Goal: Task Accomplishment & Management: Complete application form

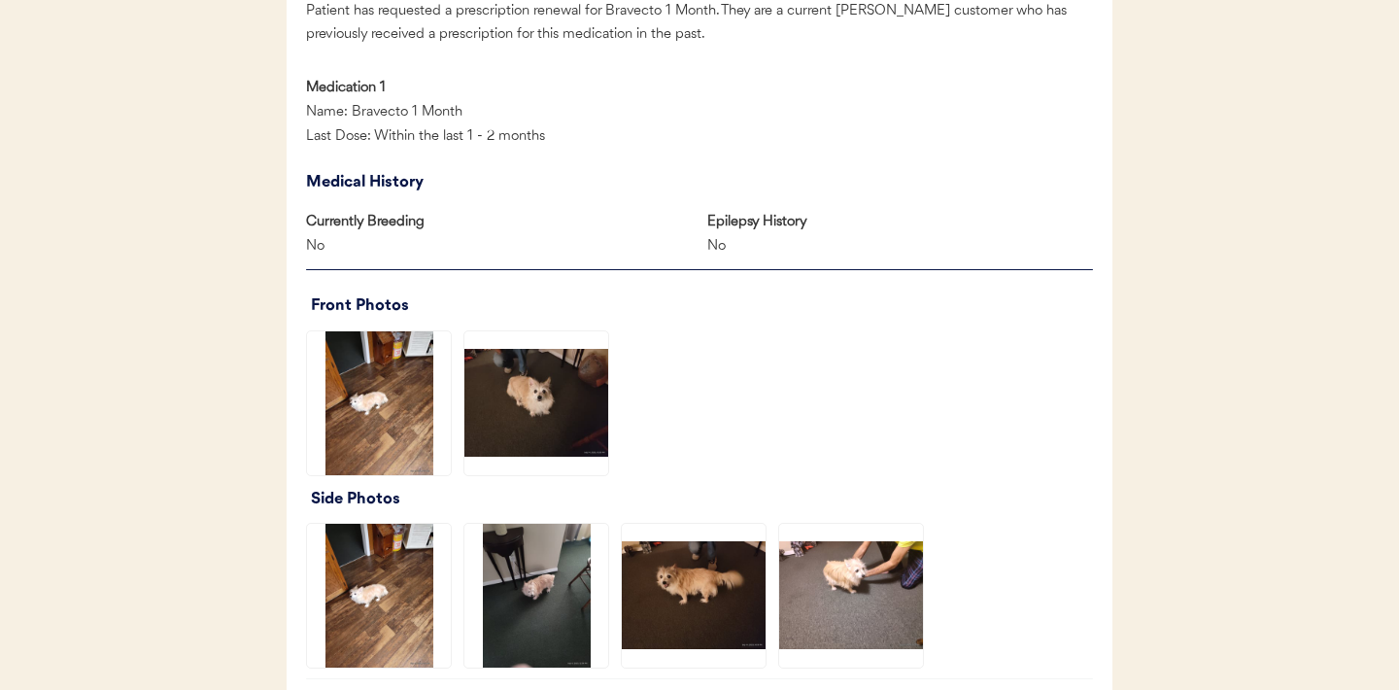
scroll to position [1145, 0]
click at [542, 393] on img at bounding box center [536, 402] width 144 height 144
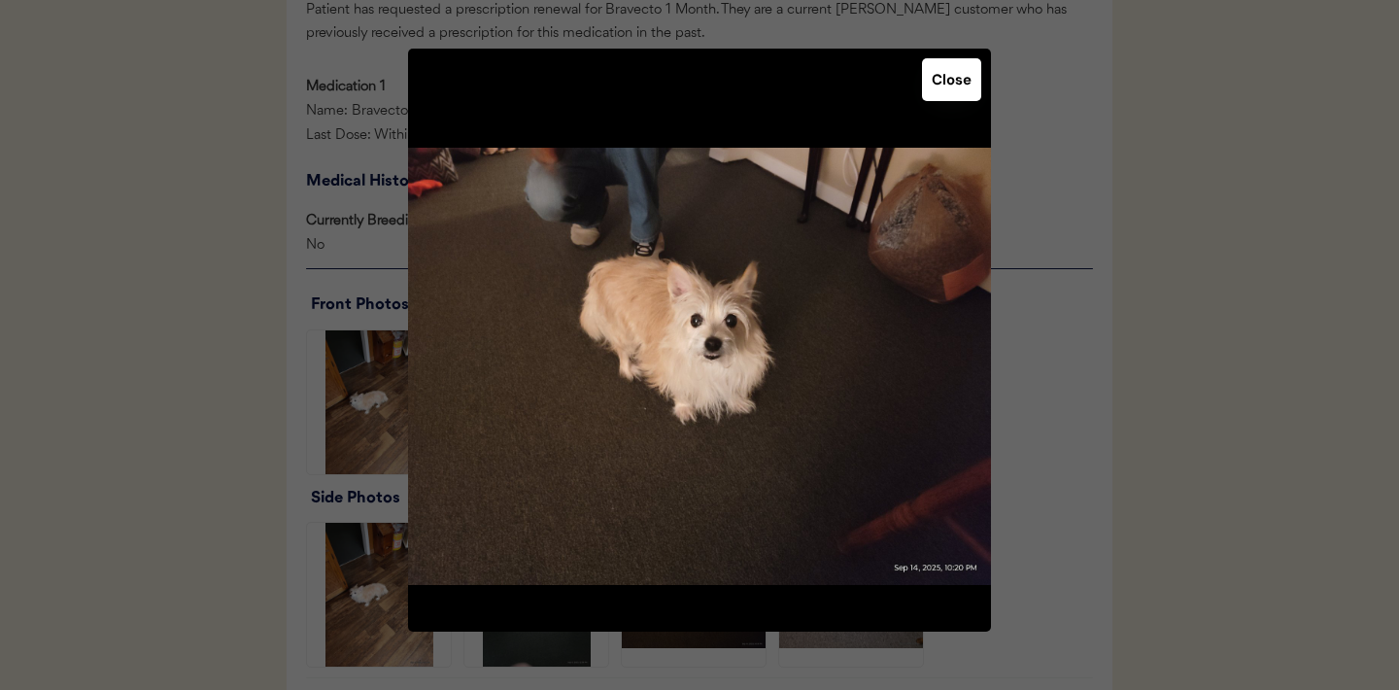
click at [957, 86] on button "Close" at bounding box center [951, 79] width 59 height 43
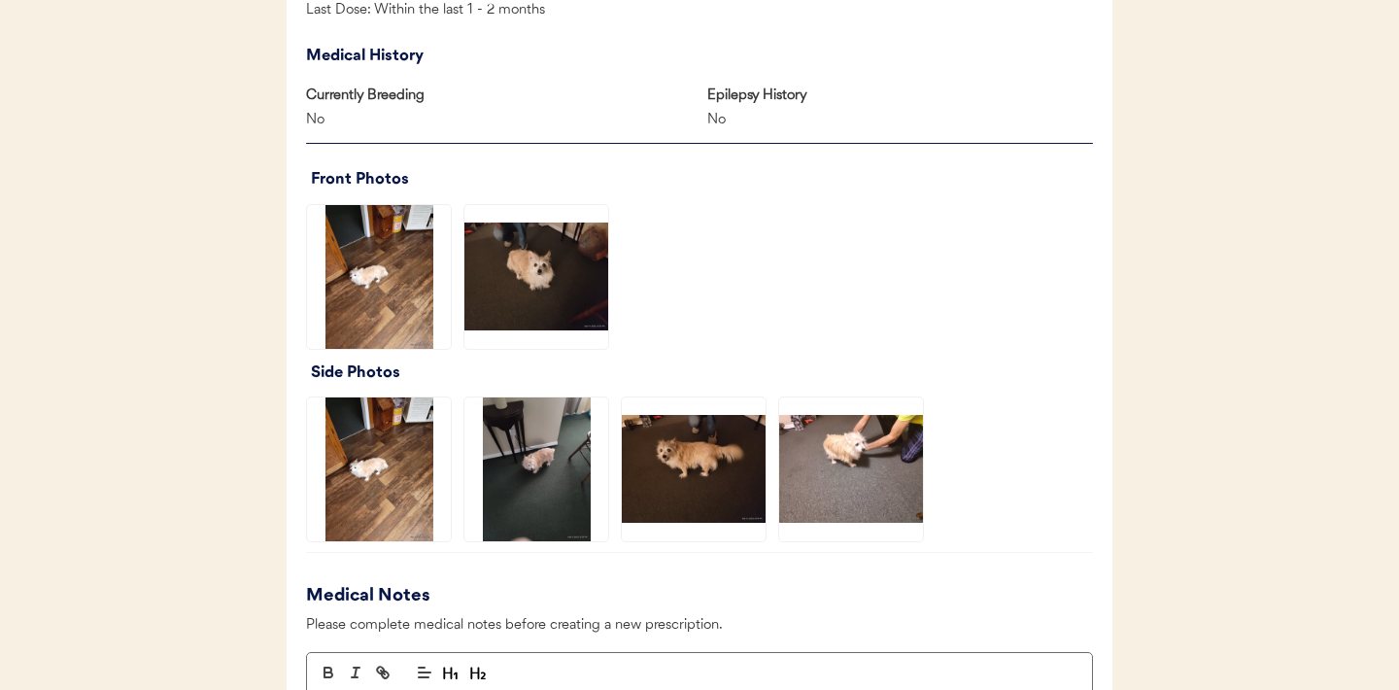
scroll to position [1279, 0]
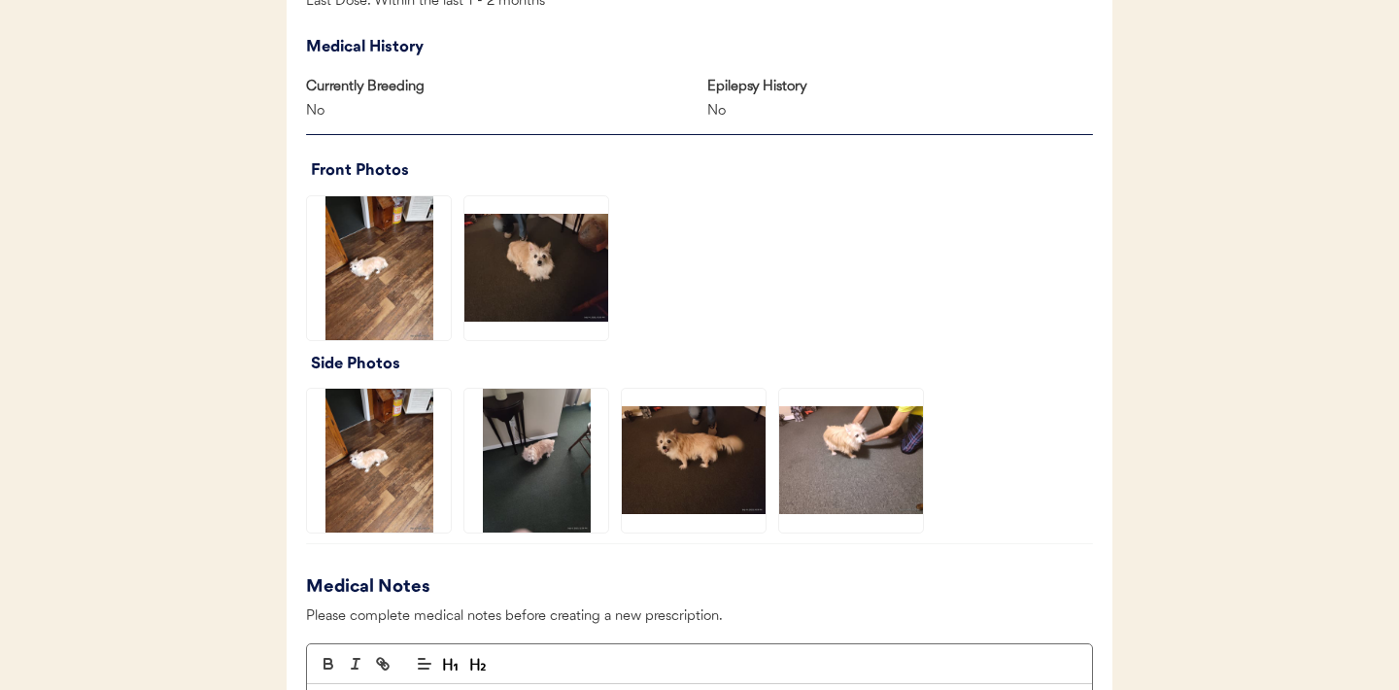
click at [707, 456] on img at bounding box center [694, 461] width 144 height 144
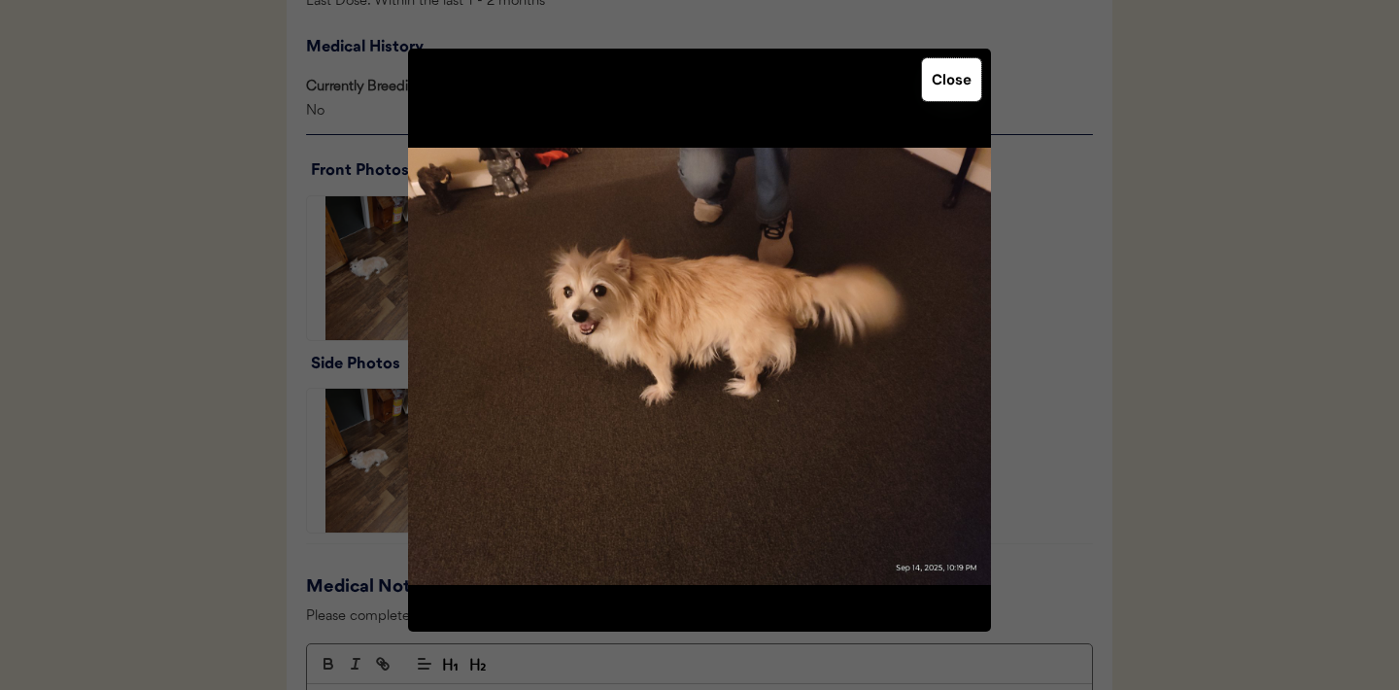
click at [953, 87] on button "Close" at bounding box center [951, 79] width 59 height 43
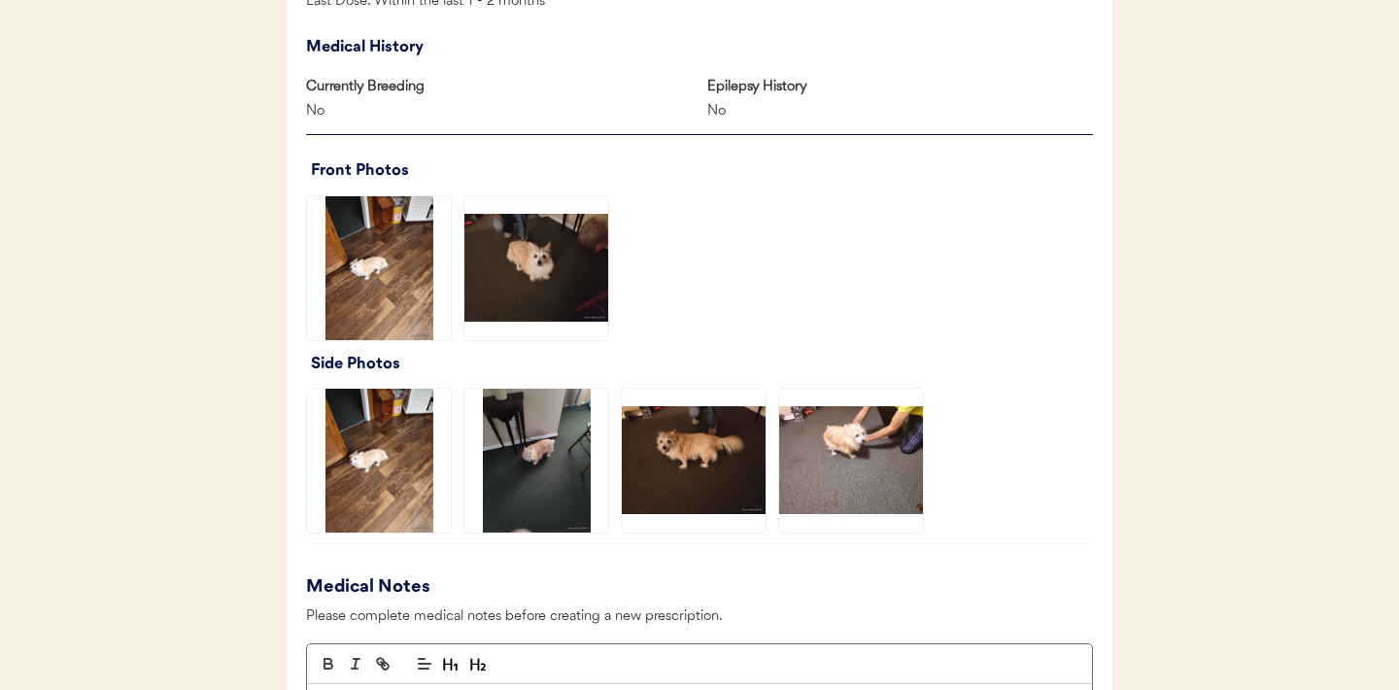
click at [680, 450] on img at bounding box center [694, 461] width 144 height 144
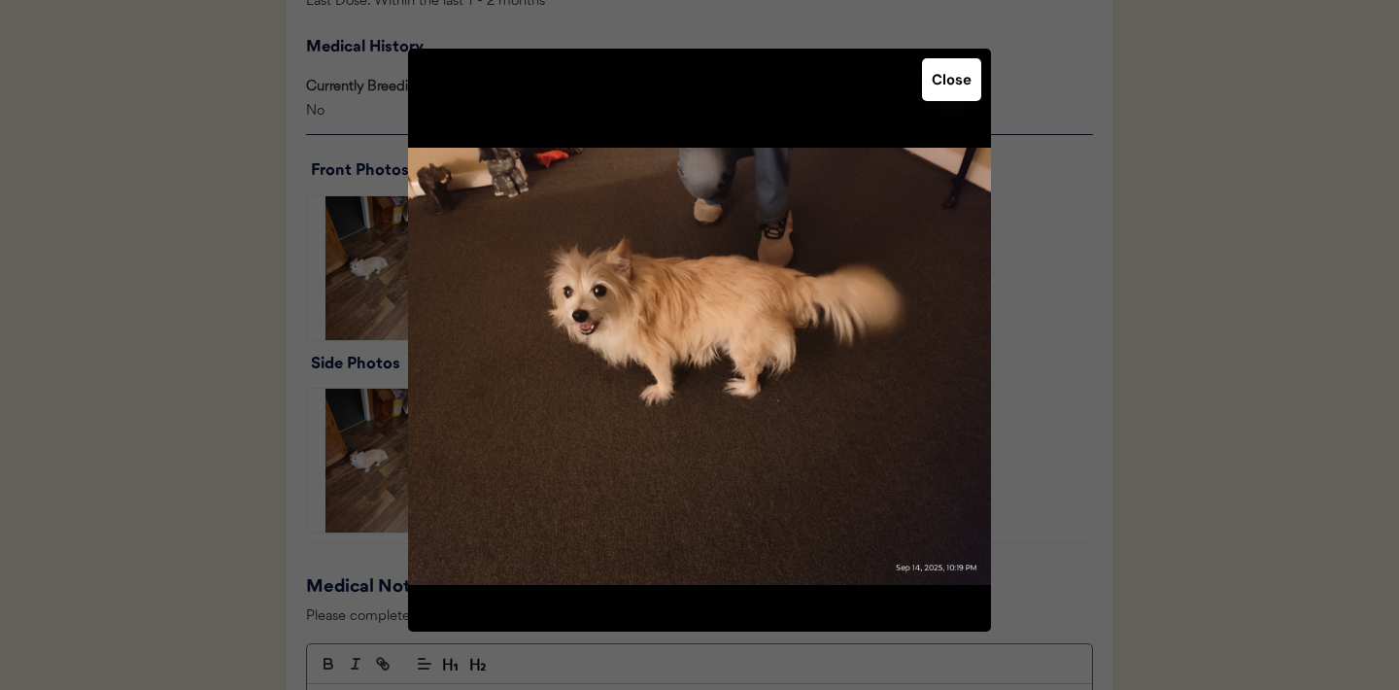
click at [941, 97] on button "Close" at bounding box center [951, 79] width 59 height 43
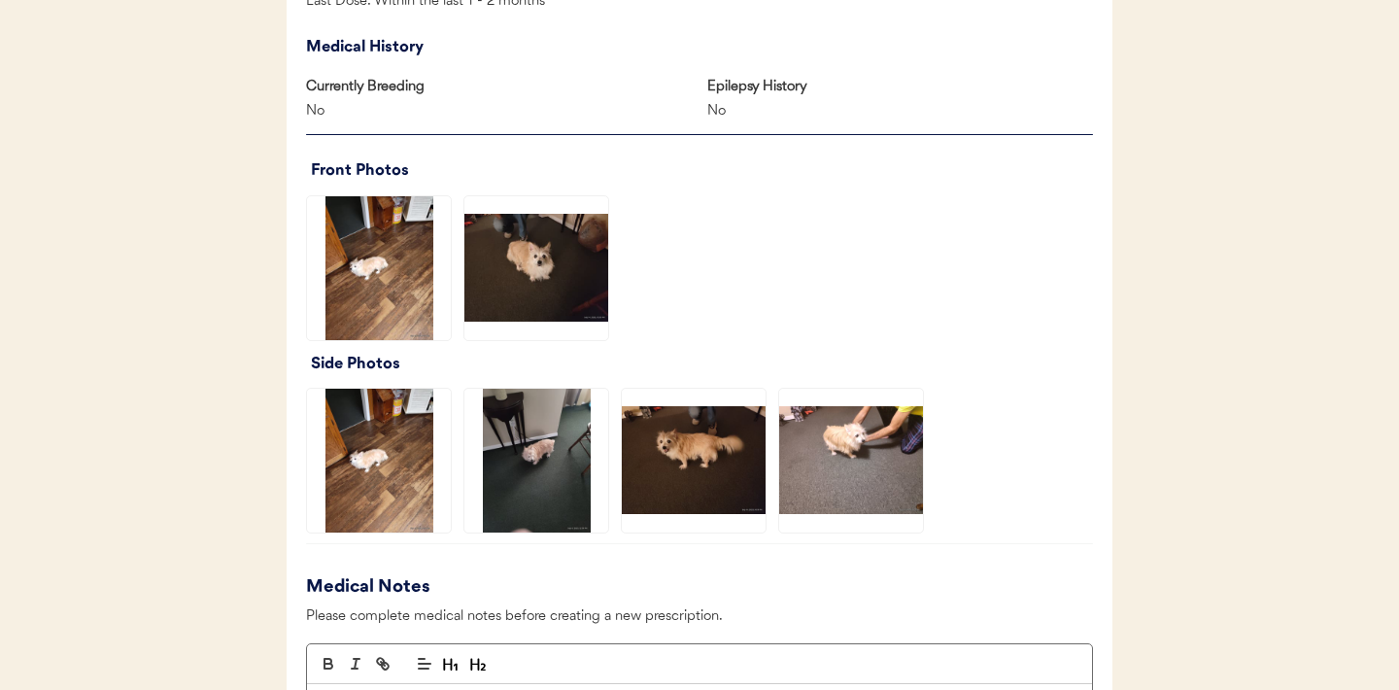
click at [854, 426] on img at bounding box center [851, 461] width 144 height 144
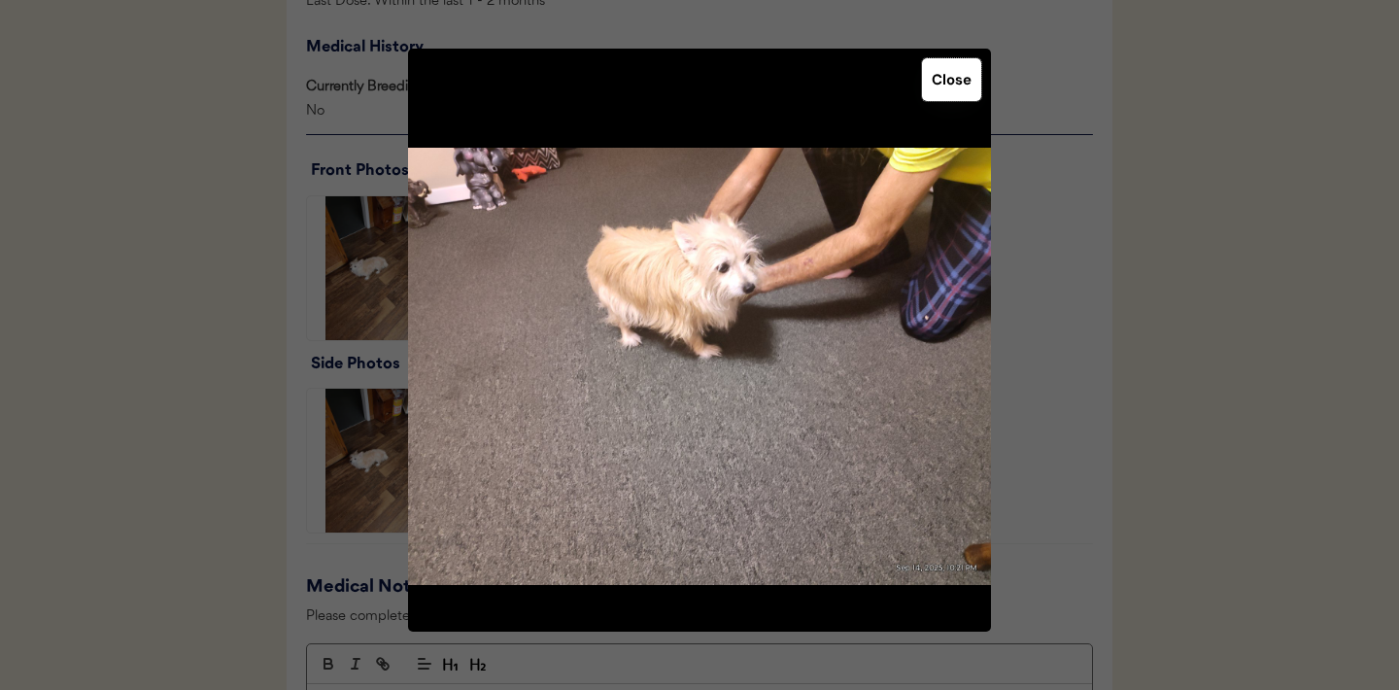
click at [954, 86] on button "Close" at bounding box center [951, 79] width 59 height 43
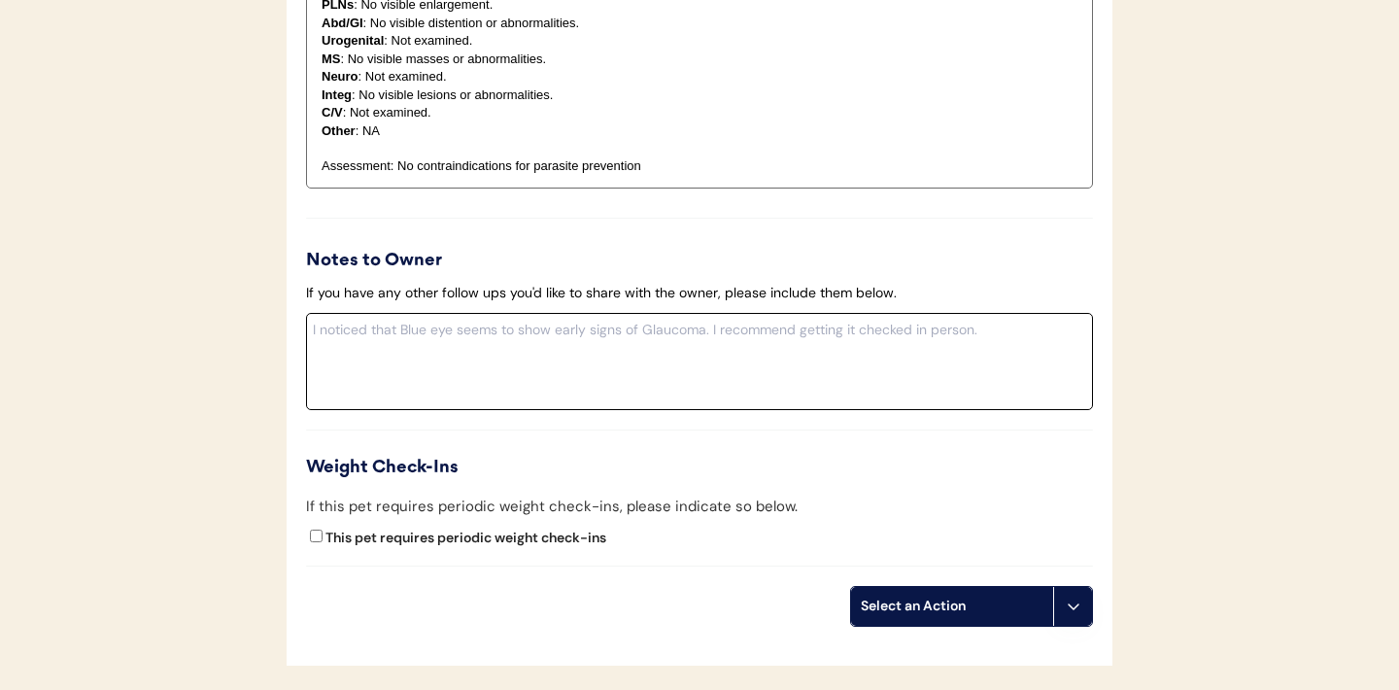
scroll to position [2202, 0]
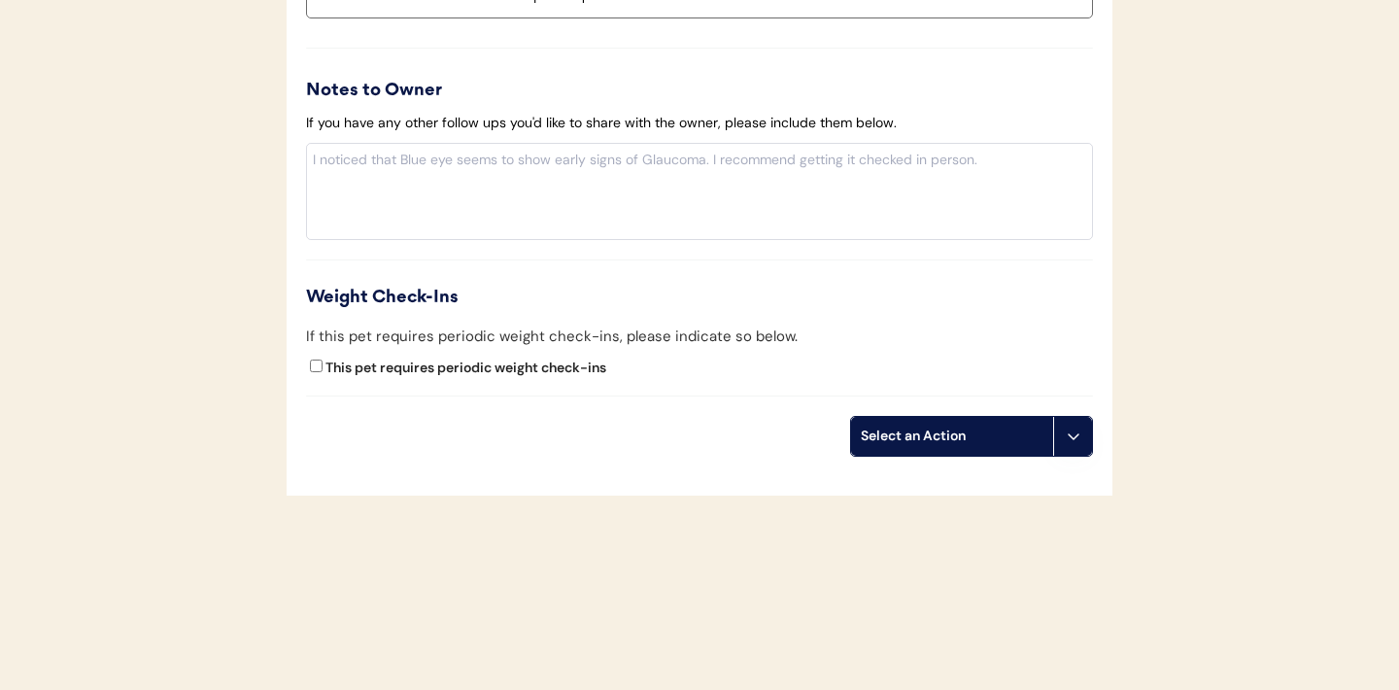
click at [1070, 444] on button at bounding box center [1072, 436] width 39 height 39
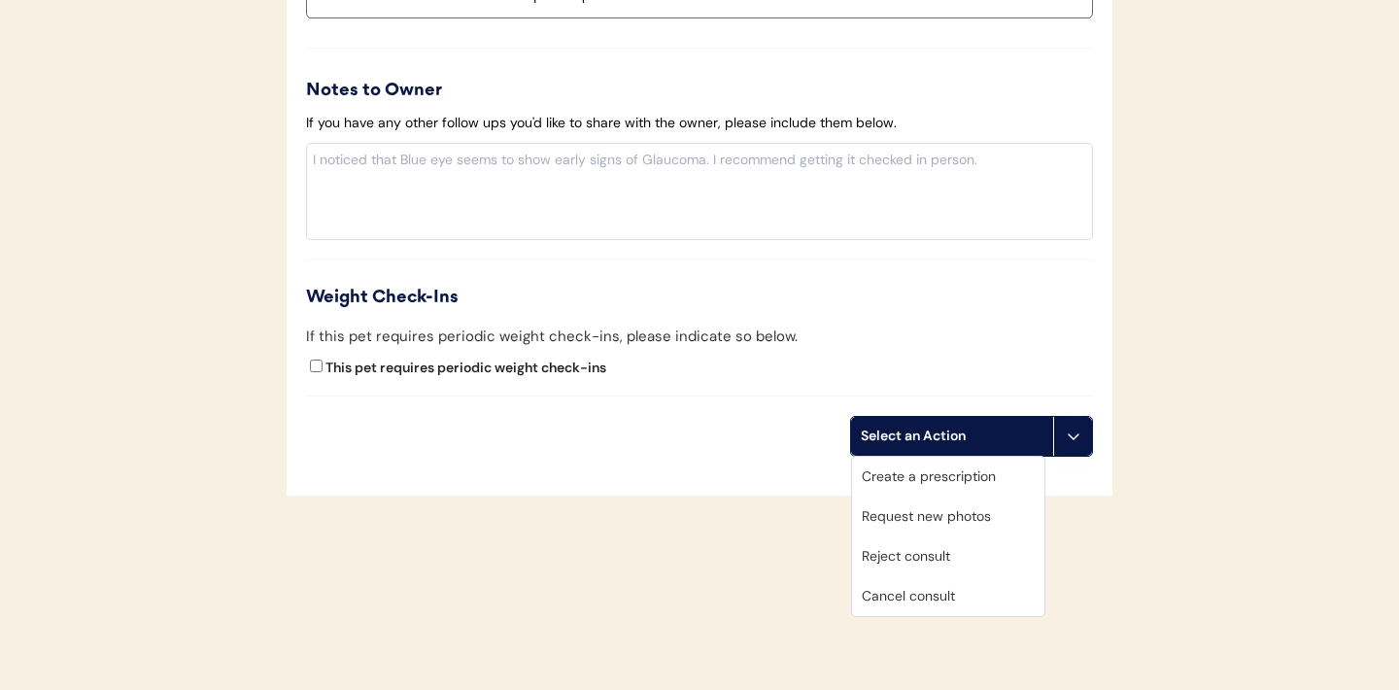
click at [970, 473] on div "Create a prescription" at bounding box center [948, 476] width 192 height 40
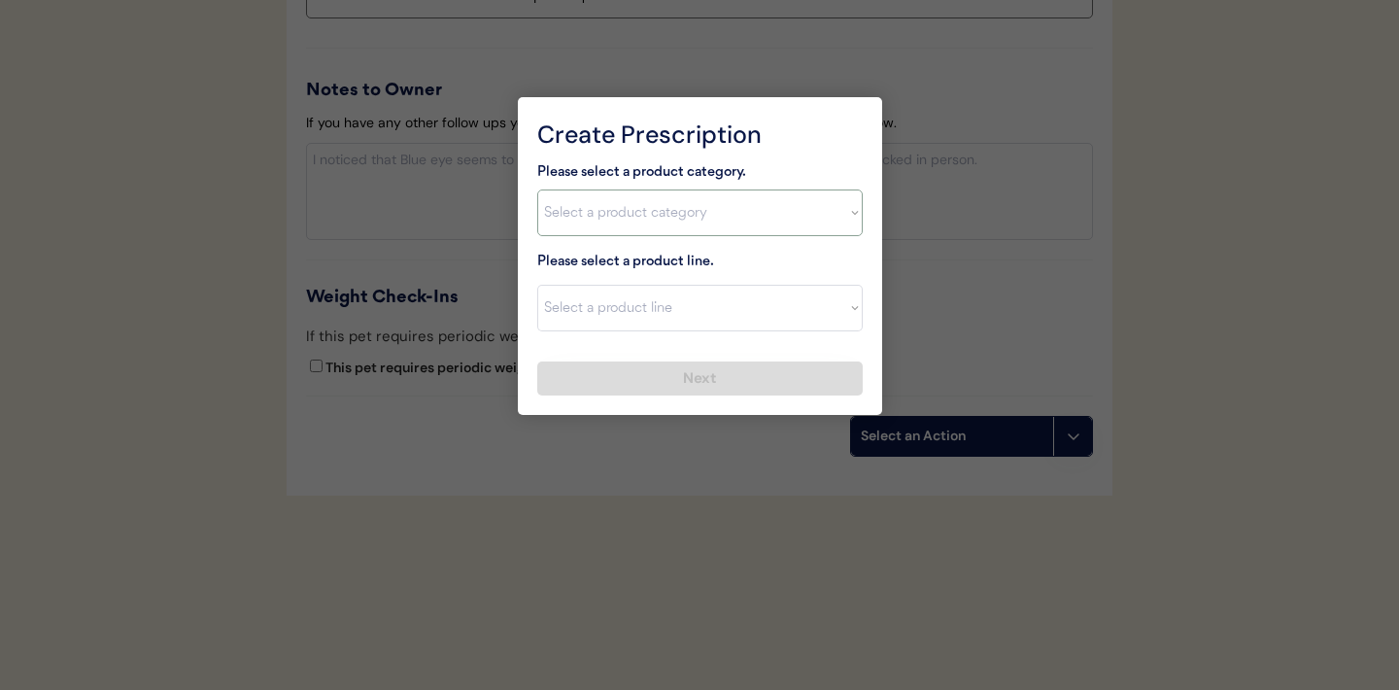
click at [848, 225] on select "Select a product category Allergies Antibiotics Anxiety Combo Parasite Preventi…" at bounding box center [699, 212] width 325 height 47
select select ""flea___tick""
click at [837, 311] on select "Select a product line" at bounding box center [699, 308] width 325 height 47
click at [833, 220] on select "Select a product category Allergies Antibiotics Anxiety Combo Parasite Preventi…" at bounding box center [699, 212] width 325 height 47
click at [844, 313] on select "Select a product line Advantix II Bravecto 1 Month Bravecto 1 Month (3 Month) B…" at bounding box center [699, 308] width 325 height 47
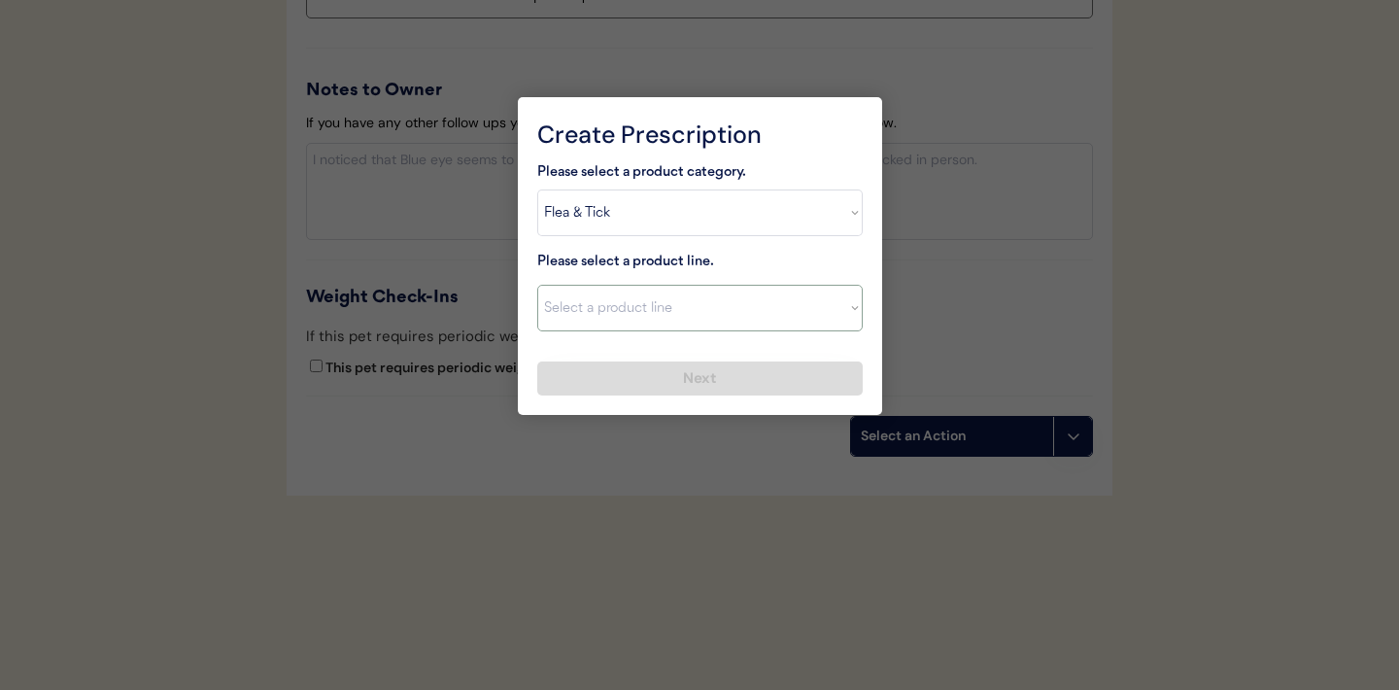
select select ""Bravecto 1 Month""
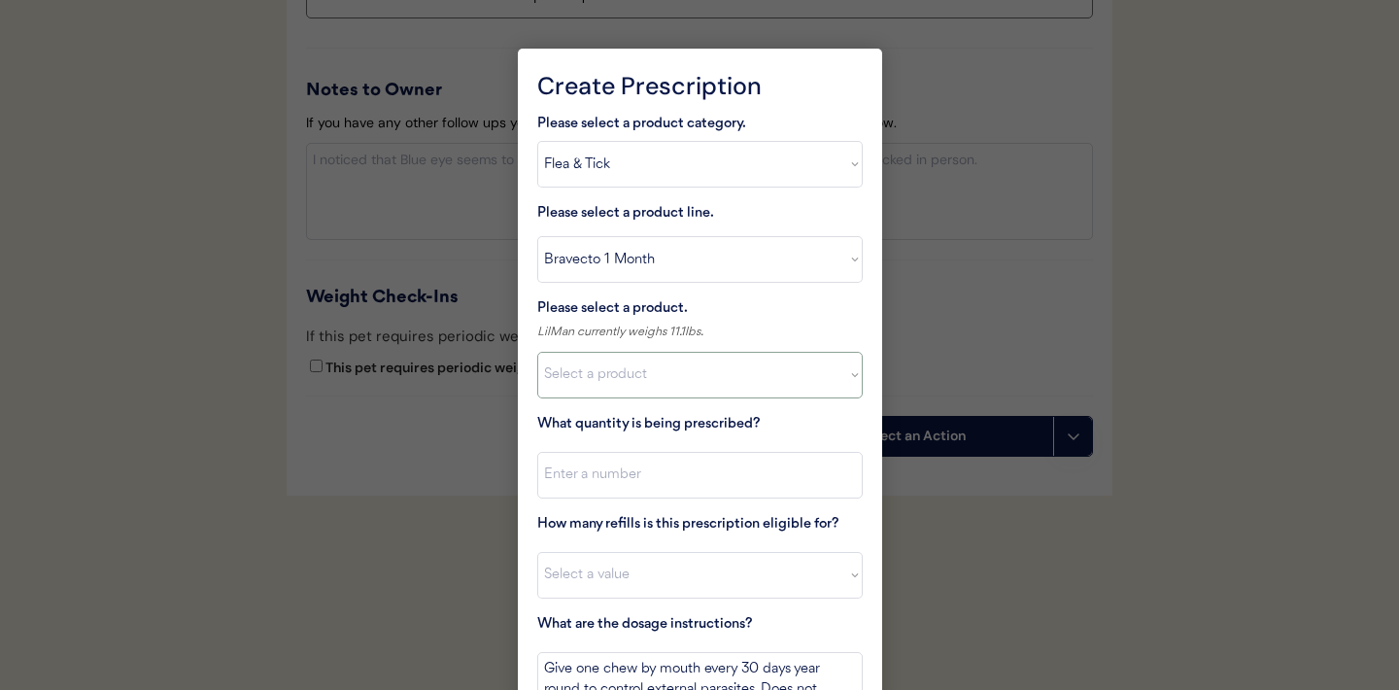
click at [781, 370] on select "Select a product Bravecto 1 Month, 4.4 - 9.9lbs Bravecto 1 Month, 9.9 - 22lbs B…" at bounding box center [699, 375] width 325 height 47
select select ""1348695171700984260__LOOKUP__1716989827325x184870301907509100""
click at [726, 468] on input "input" at bounding box center [699, 475] width 325 height 47
type input "1"
click at [678, 590] on select "Select a value 0 1 2 3 4 5 6 7 8 9 10 11" at bounding box center [699, 575] width 325 height 47
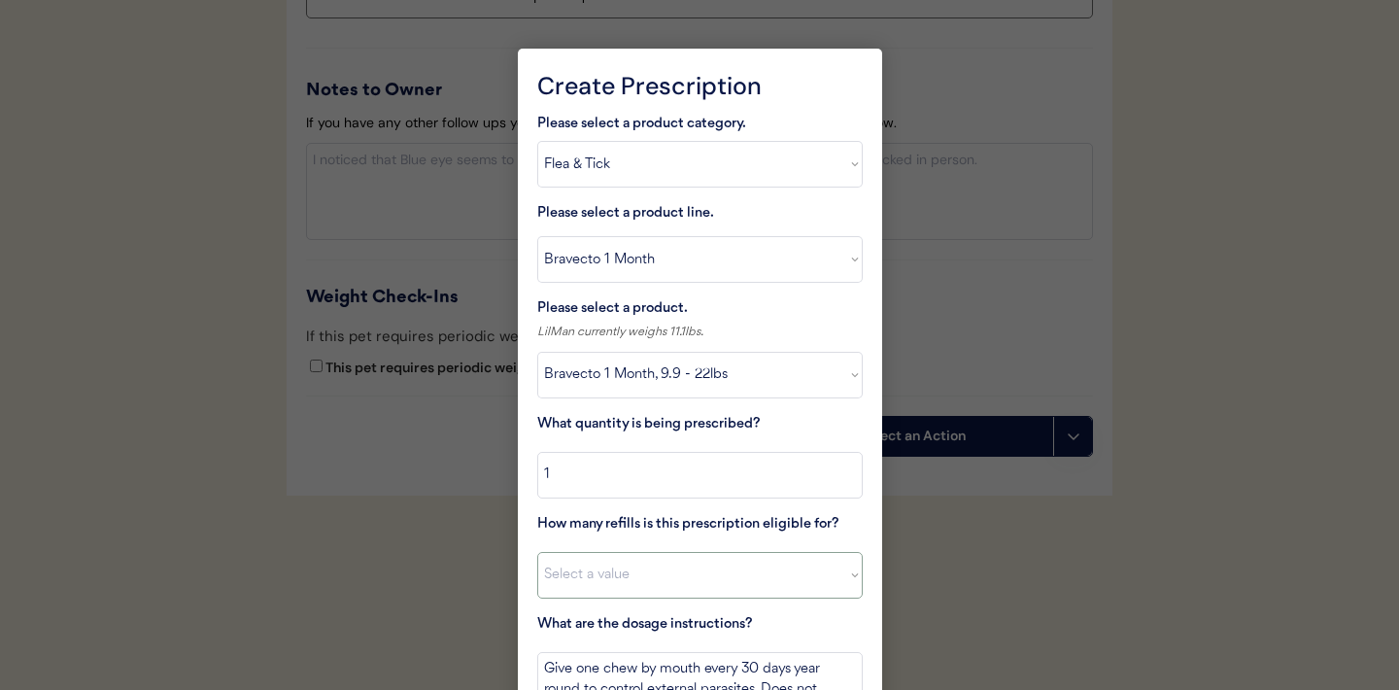
select select "11"
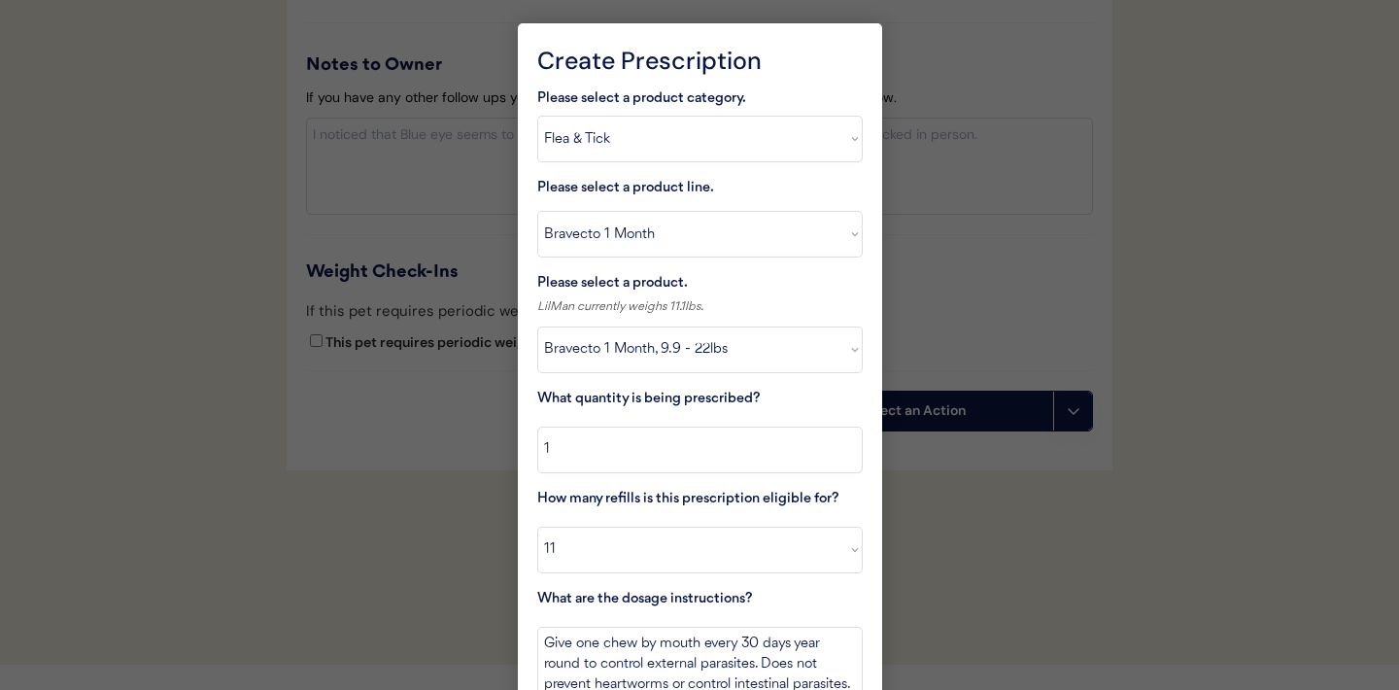
scroll to position [2319, 0]
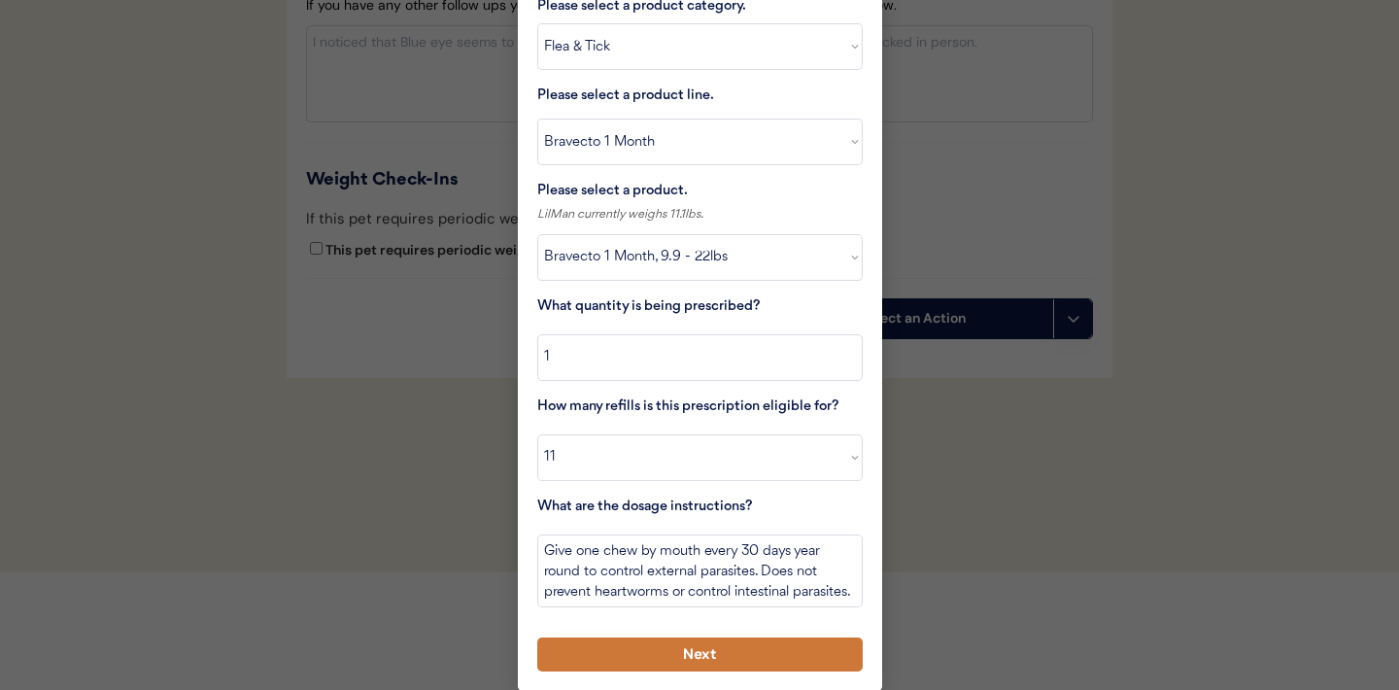
click at [628, 640] on button "Next" at bounding box center [699, 654] width 325 height 34
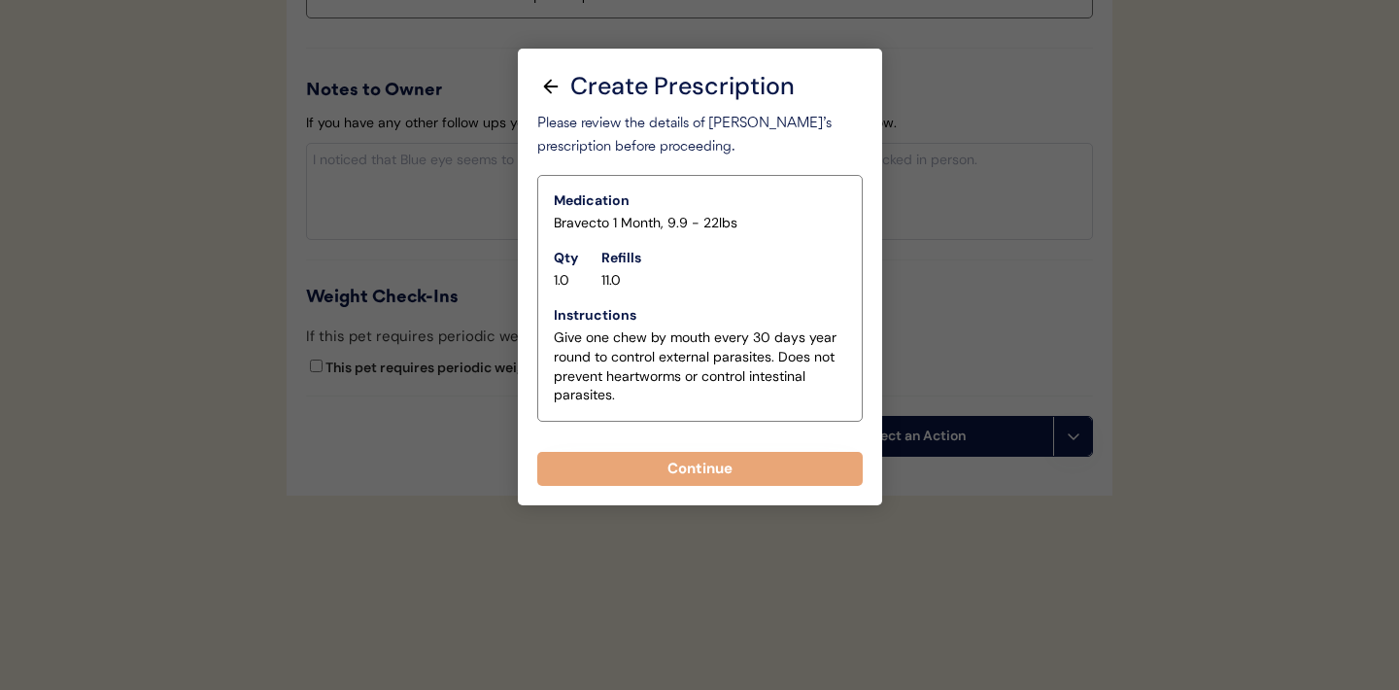
scroll to position [2202, 0]
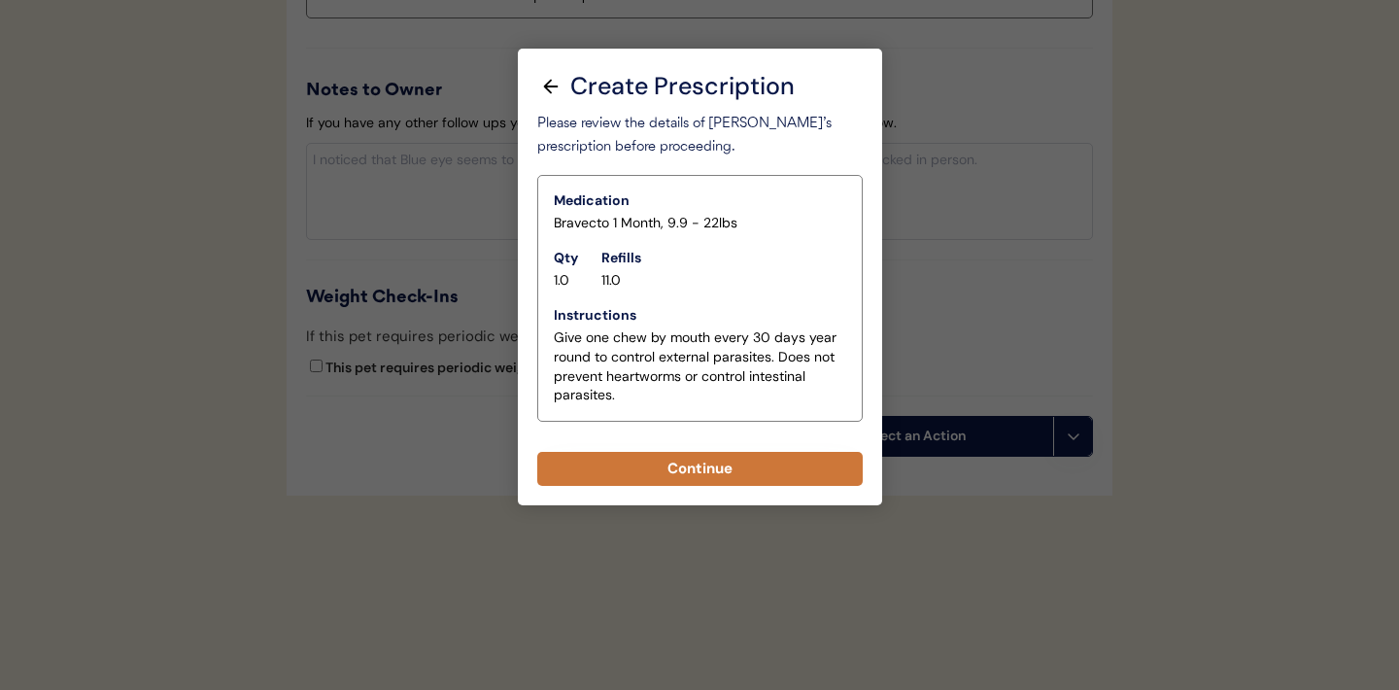
click at [693, 474] on button "Continue" at bounding box center [699, 469] width 325 height 34
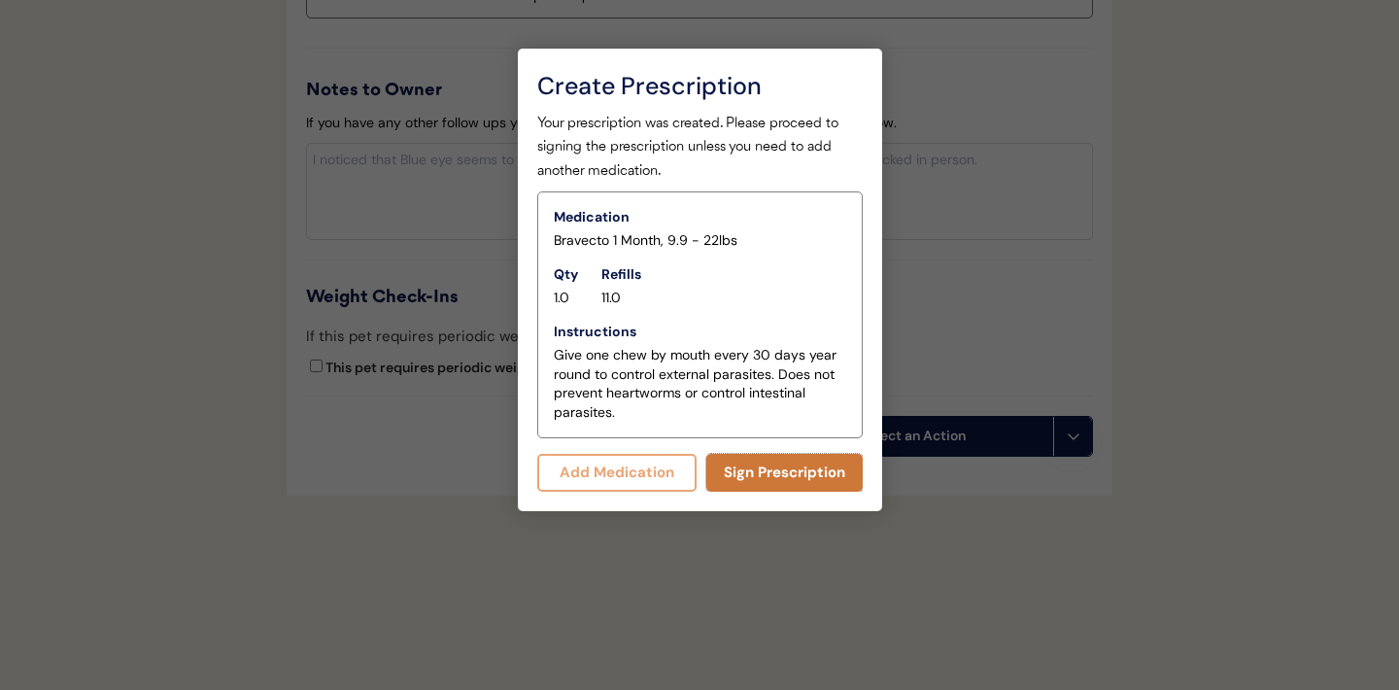
click at [775, 476] on button "Sign Prescription" at bounding box center [784, 473] width 156 height 38
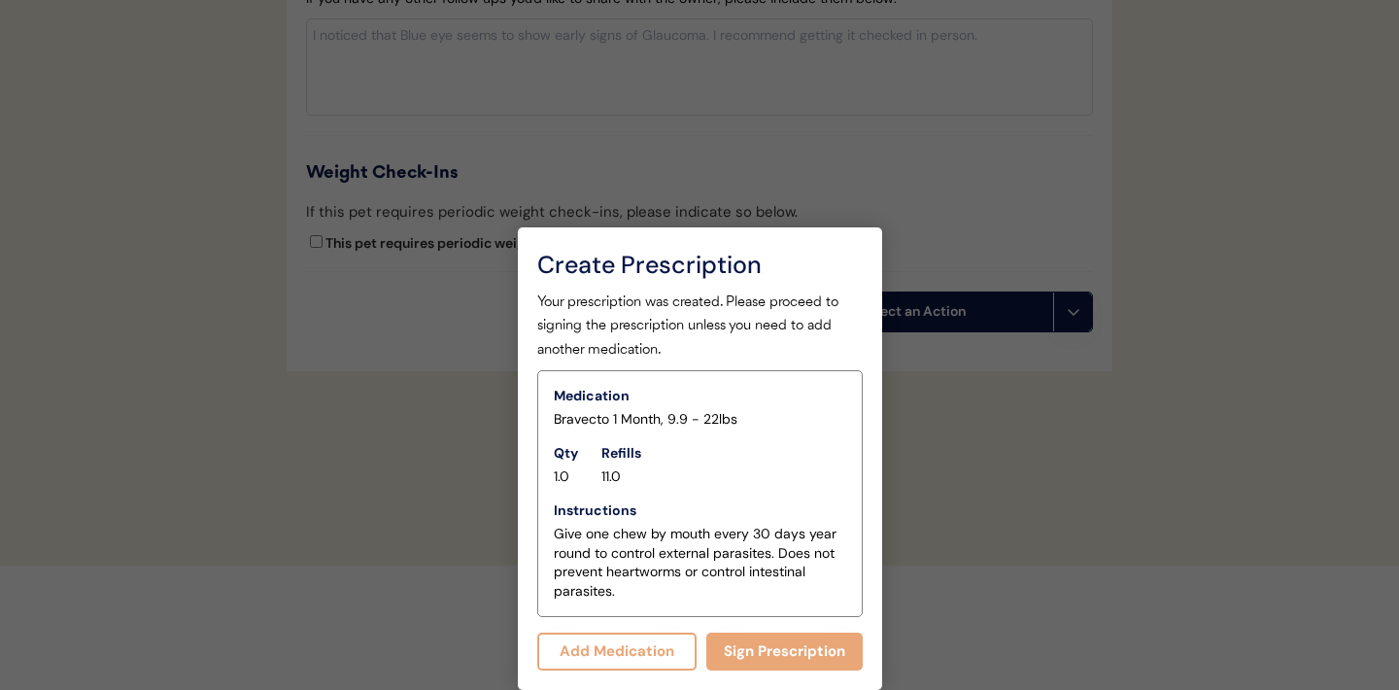
scroll to position [2184, 0]
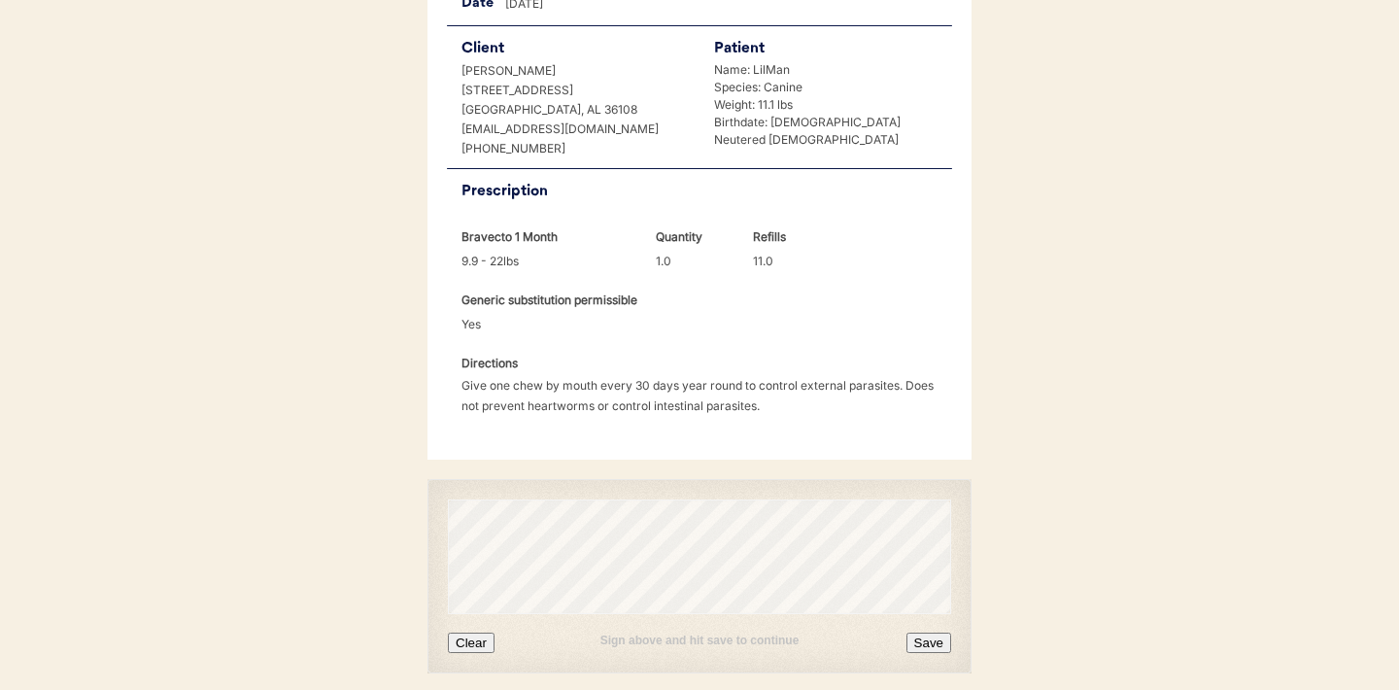
scroll to position [445, 0]
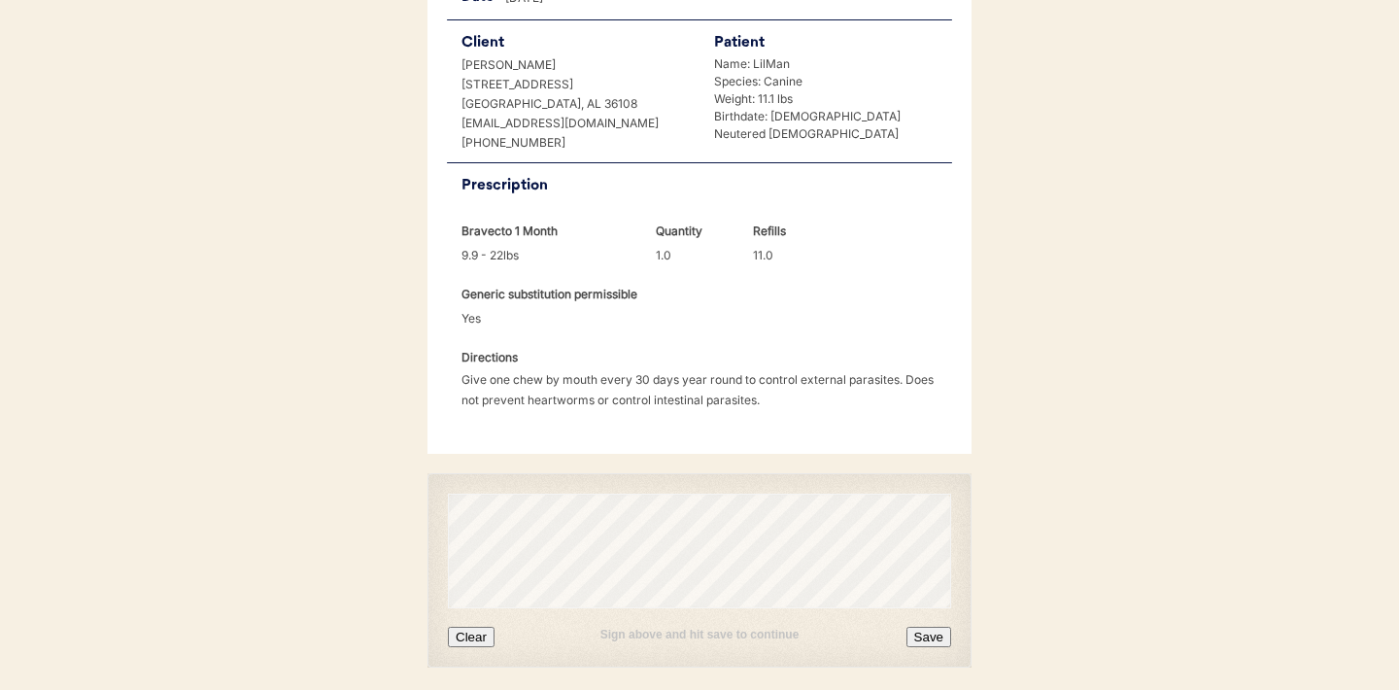
click at [478, 626] on button "Clear" at bounding box center [471, 636] width 47 height 20
click at [476, 626] on button "Clear" at bounding box center [471, 636] width 47 height 20
click at [933, 626] on button "Save" at bounding box center [928, 636] width 45 height 20
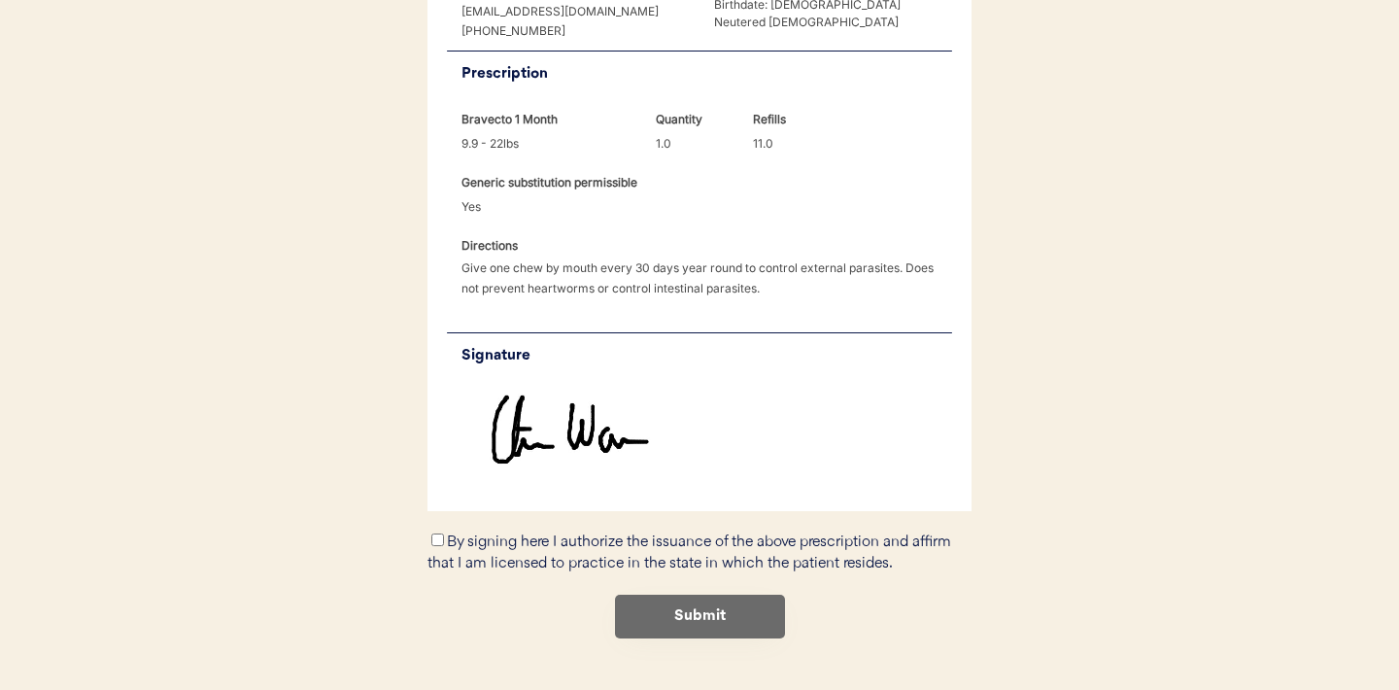
scroll to position [559, 0]
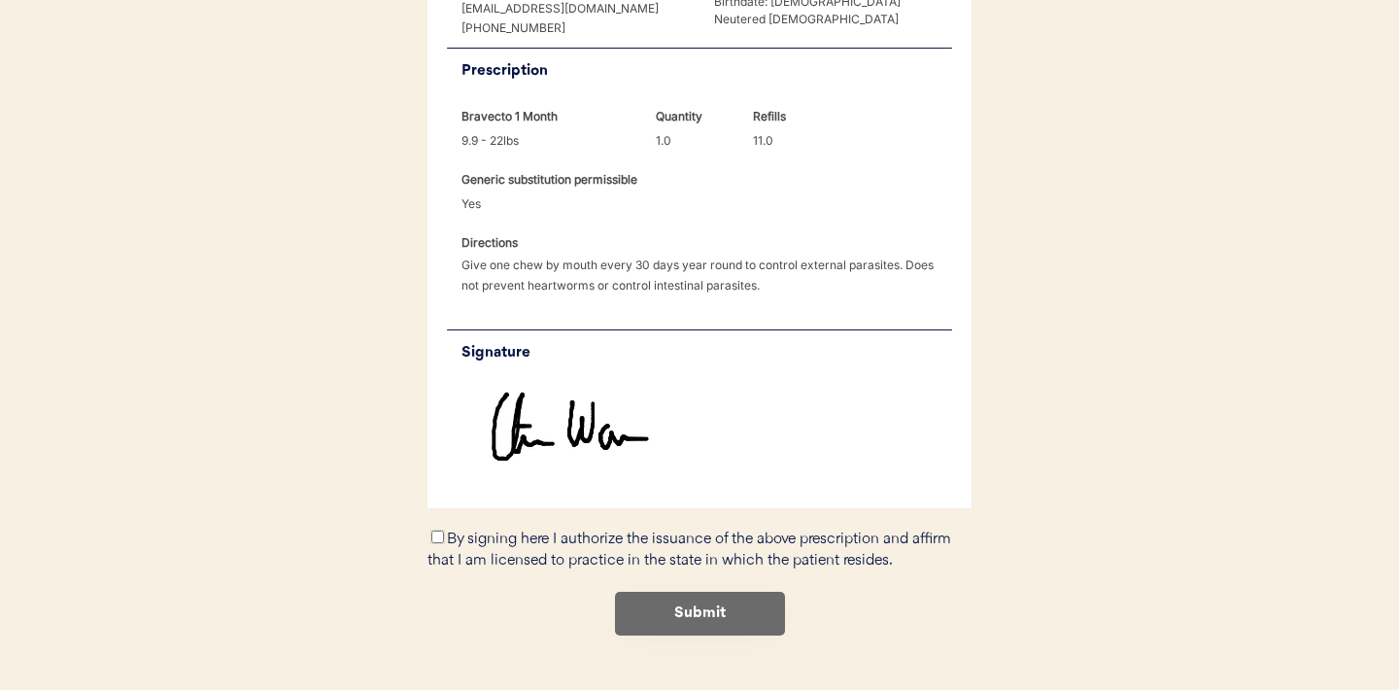
click at [437, 530] on input "By signing here I authorize the issuance of the above prescription and affirm t…" at bounding box center [437, 536] width 13 height 13
checkbox input "true"
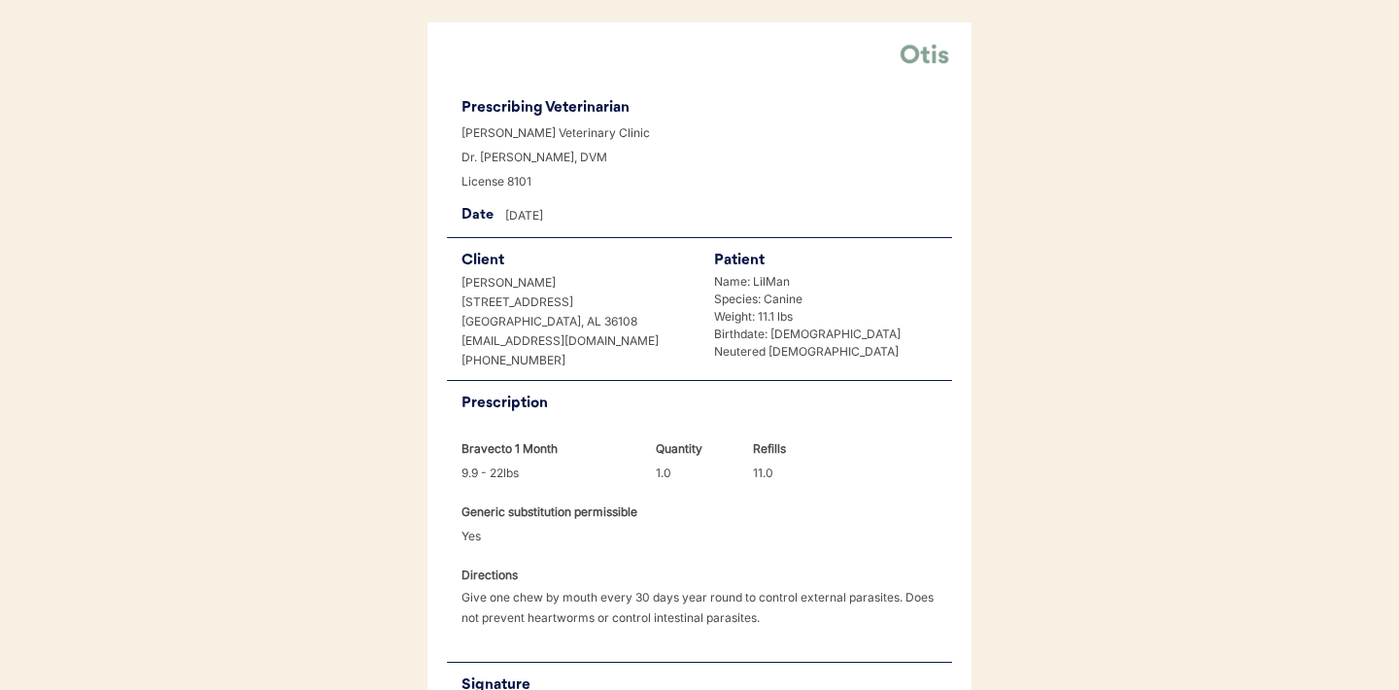
scroll to position [582, 0]
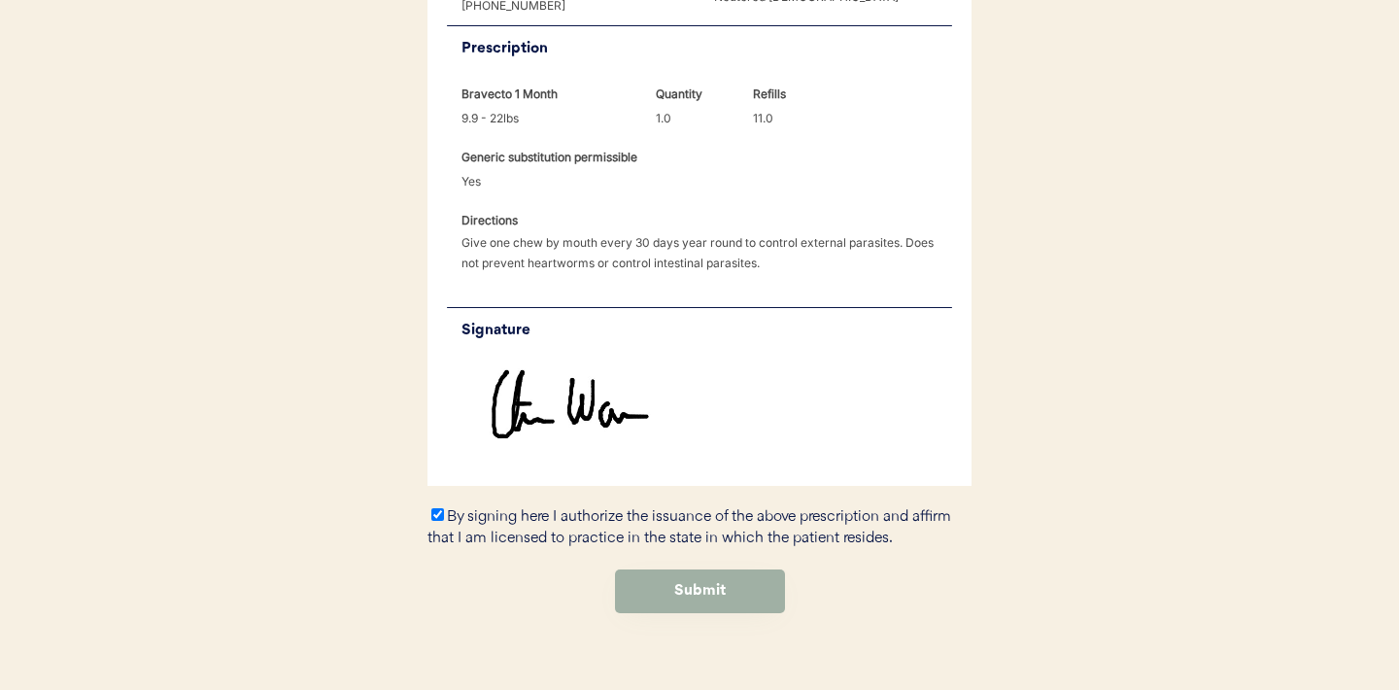
click at [707, 569] on button "Submit" at bounding box center [700, 591] width 170 height 44
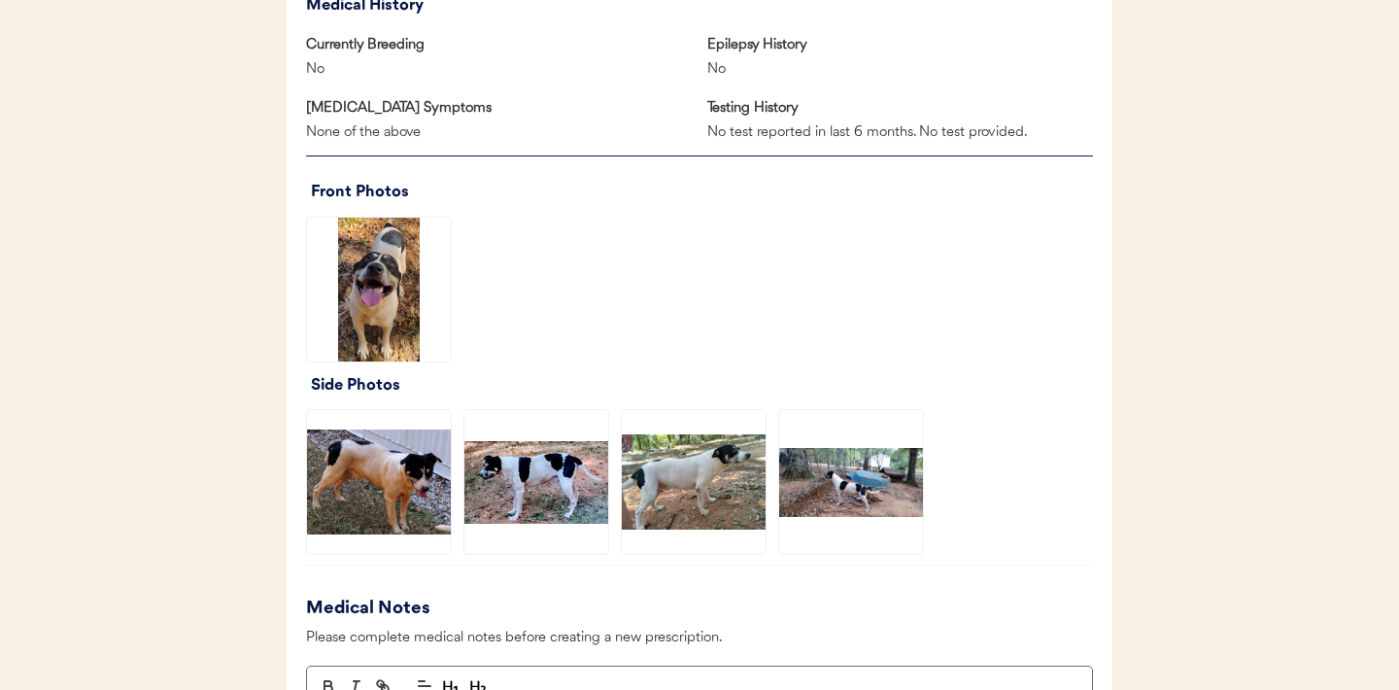
scroll to position [1297, 0]
click at [562, 486] on img at bounding box center [536, 481] width 144 height 144
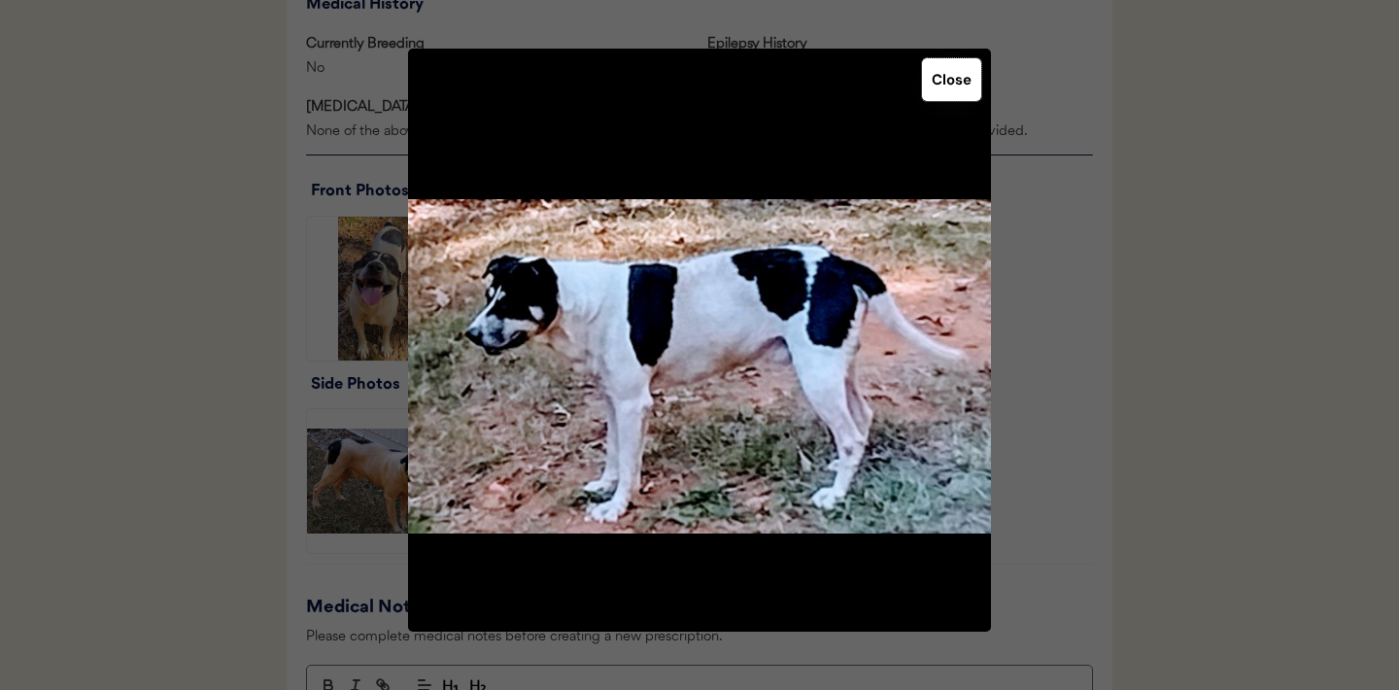
click at [944, 90] on button "Close" at bounding box center [951, 79] width 59 height 43
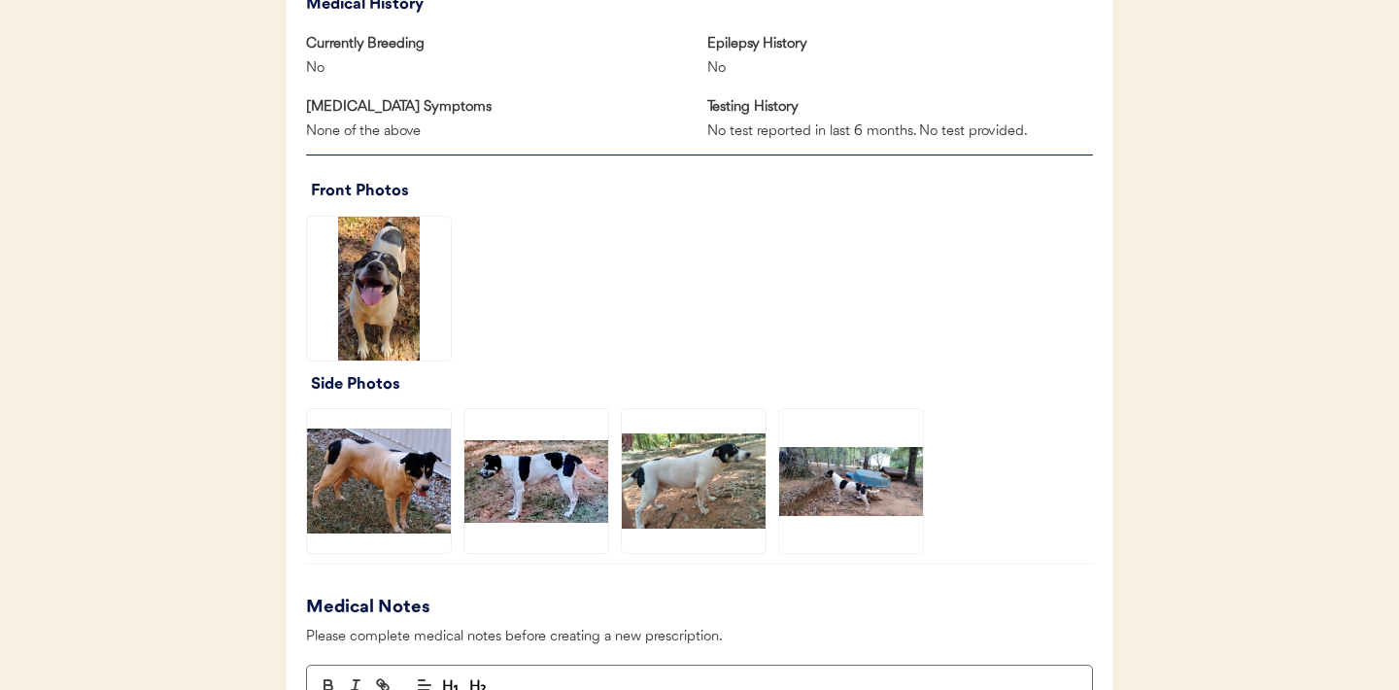
click at [844, 487] on img at bounding box center [851, 481] width 144 height 144
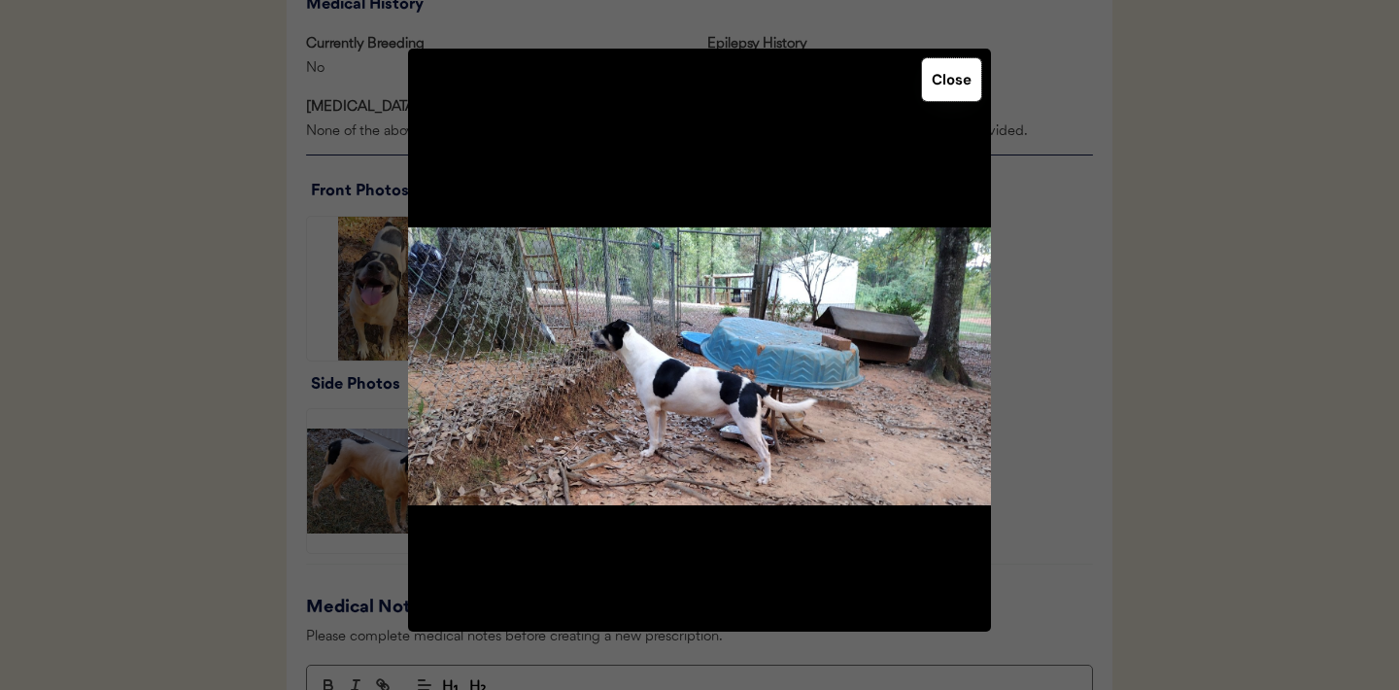
click at [945, 79] on button "Close" at bounding box center [951, 79] width 59 height 43
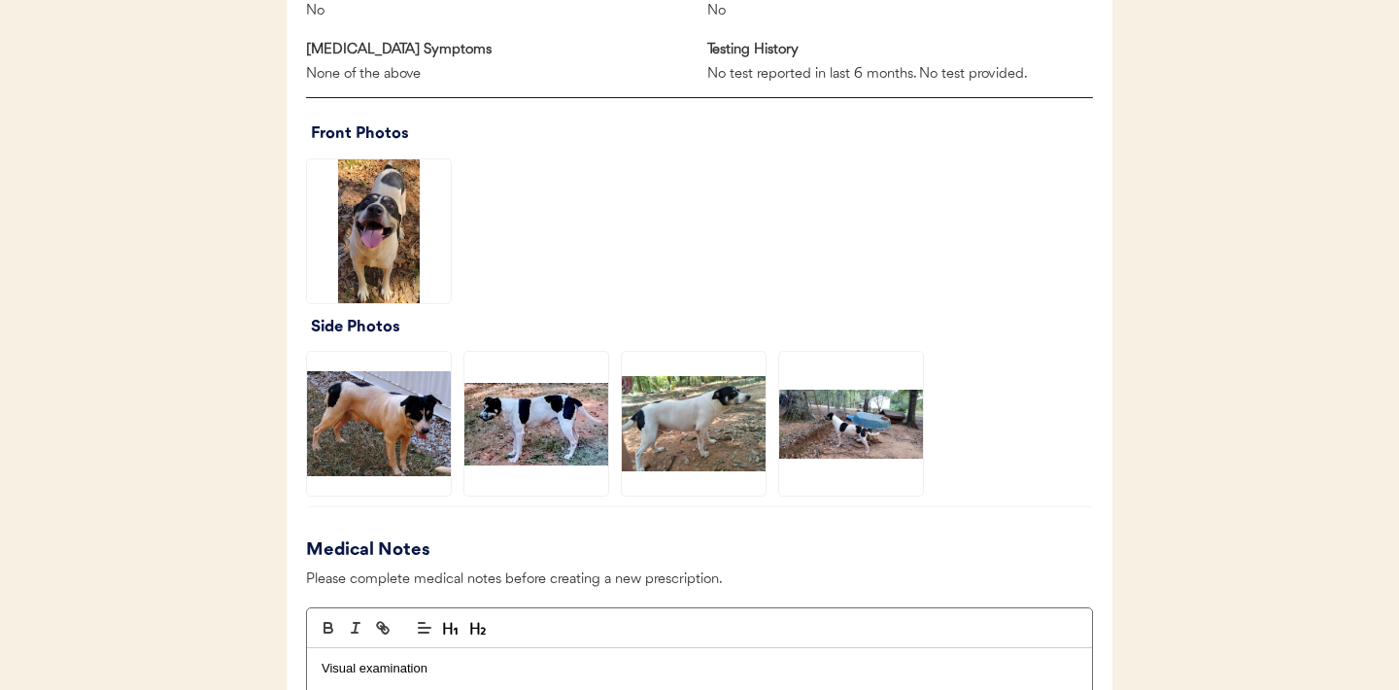
scroll to position [1357, 0]
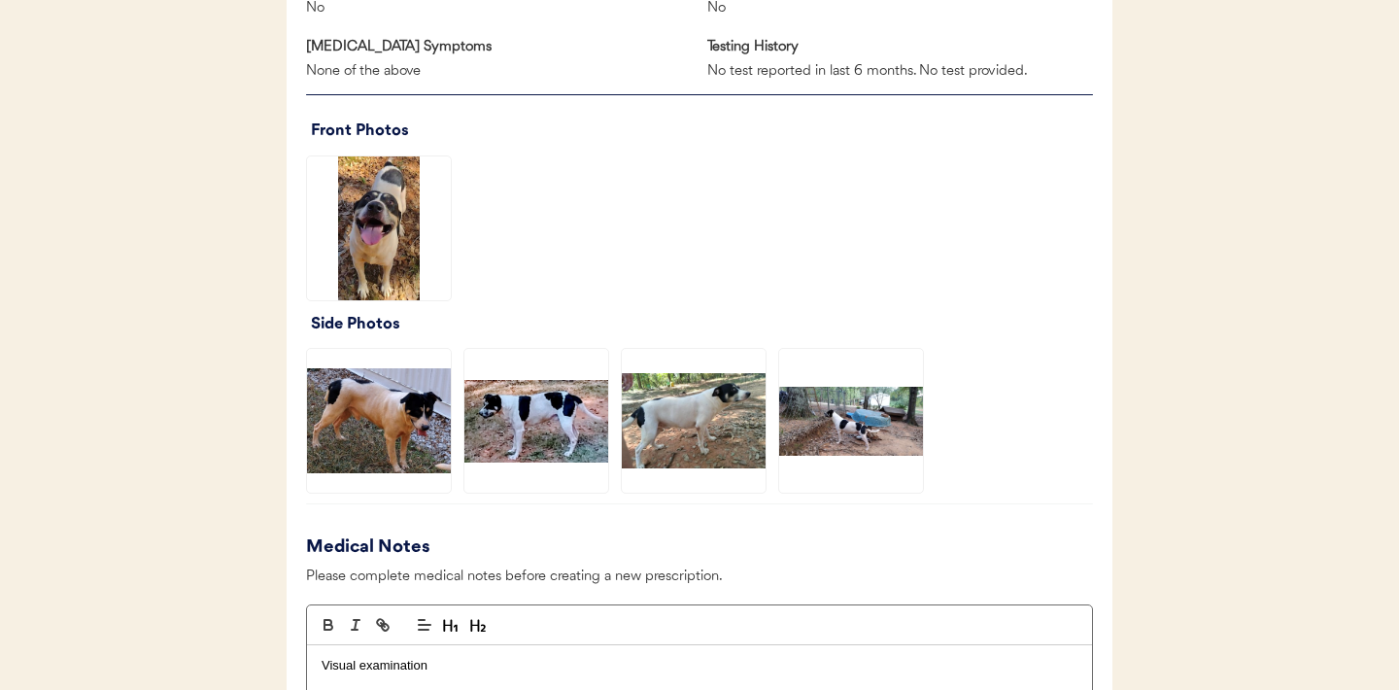
click at [688, 411] on img at bounding box center [694, 421] width 144 height 144
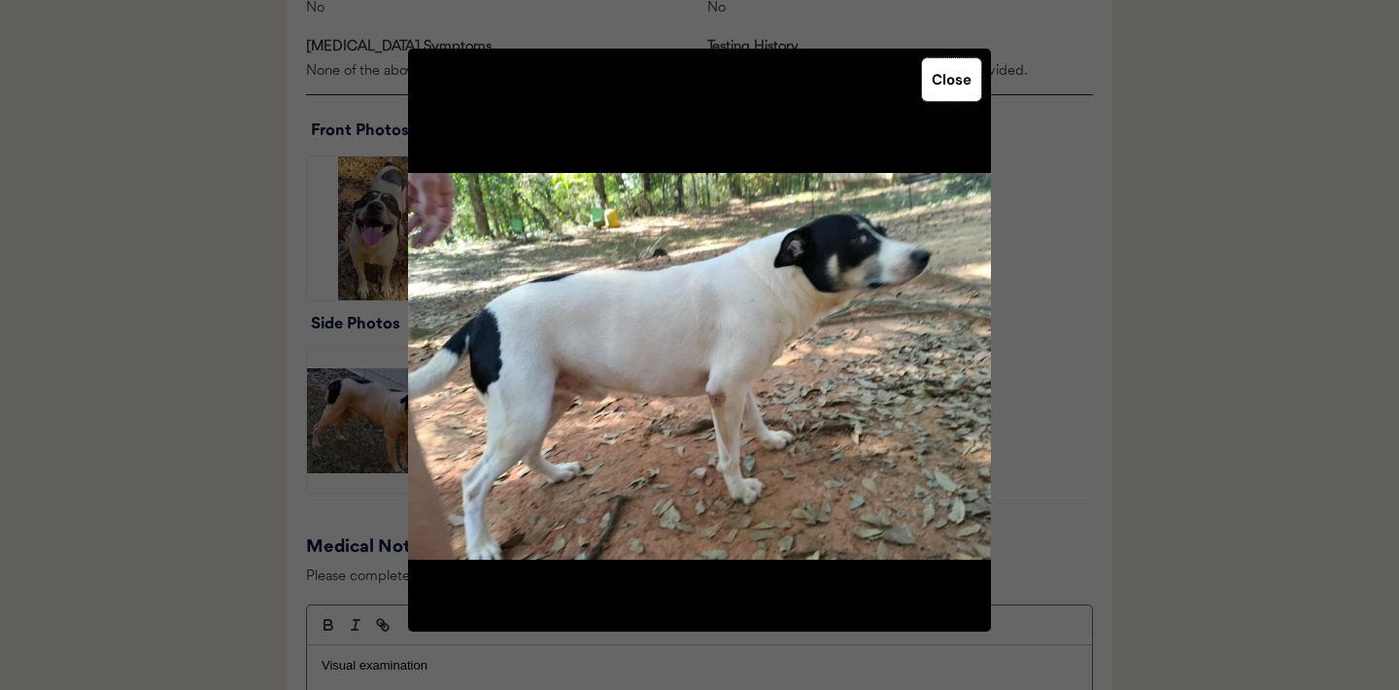
click at [943, 75] on button "Close" at bounding box center [951, 79] width 59 height 43
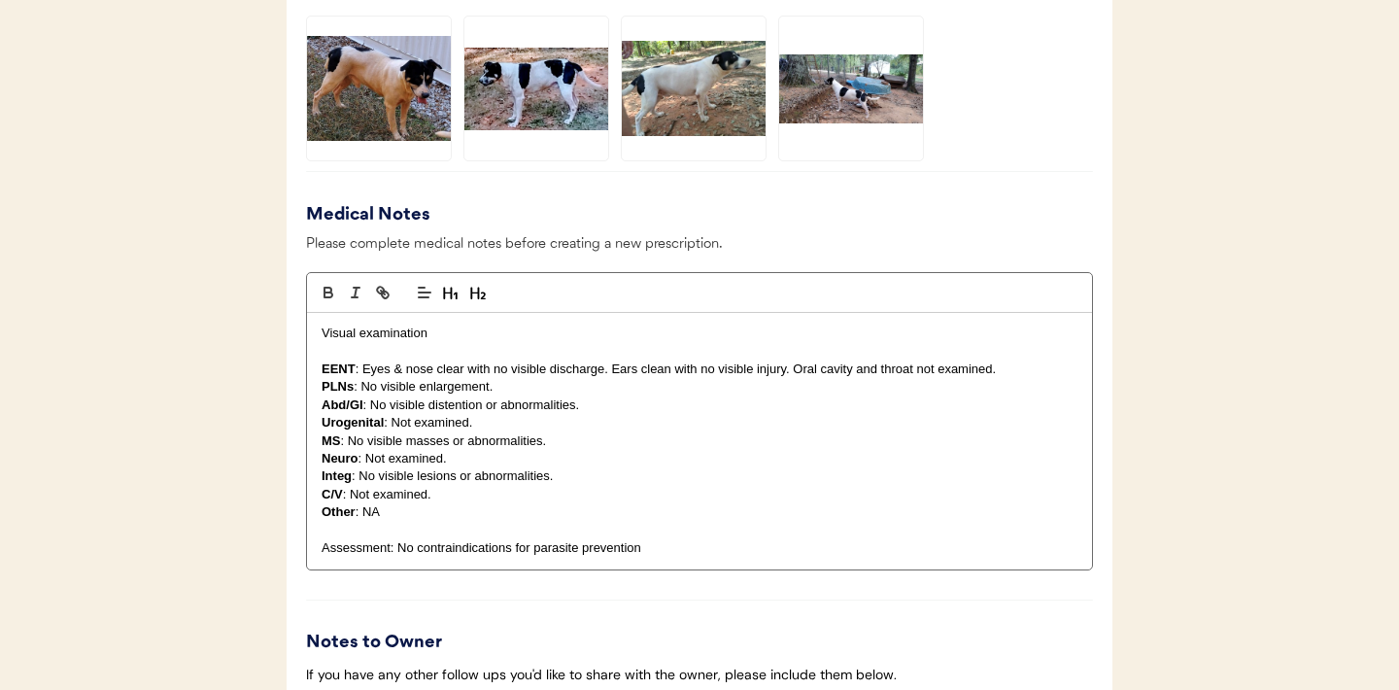
scroll to position [2241, 0]
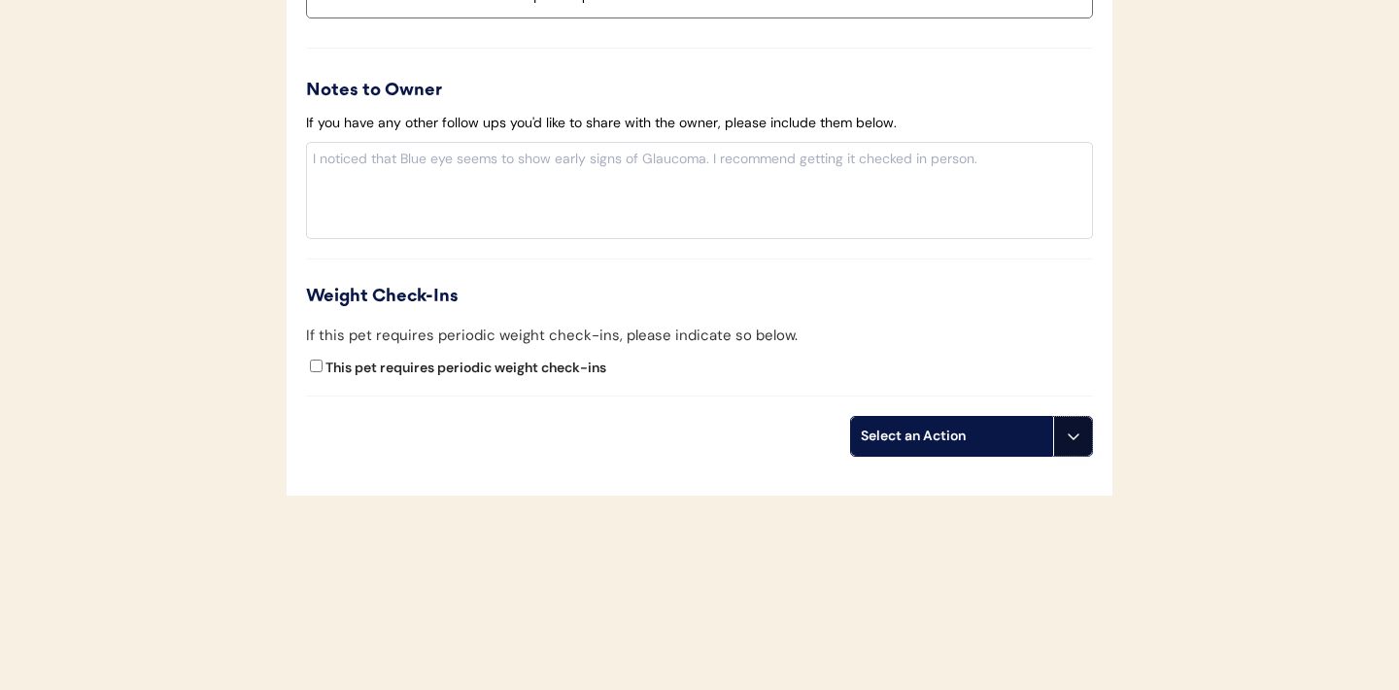
click at [1070, 444] on button at bounding box center [1072, 436] width 39 height 39
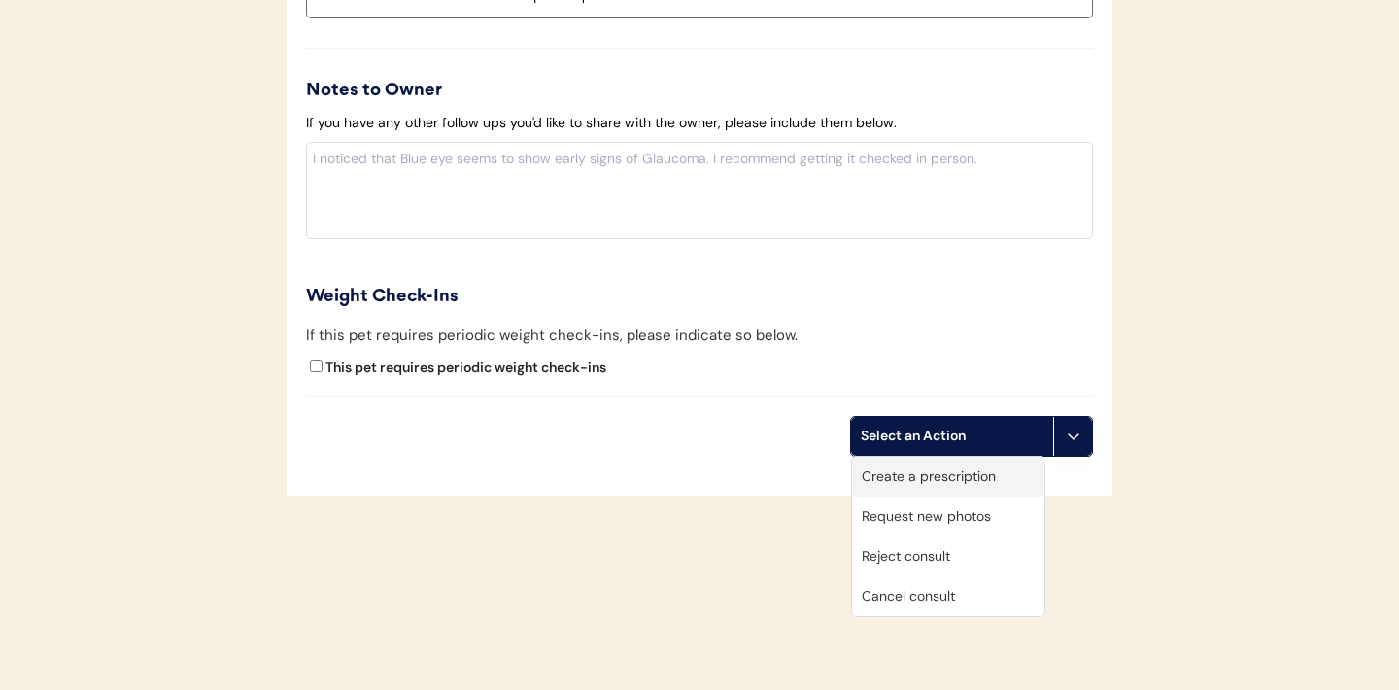
click at [936, 476] on div "Create a prescription" at bounding box center [948, 476] width 192 height 40
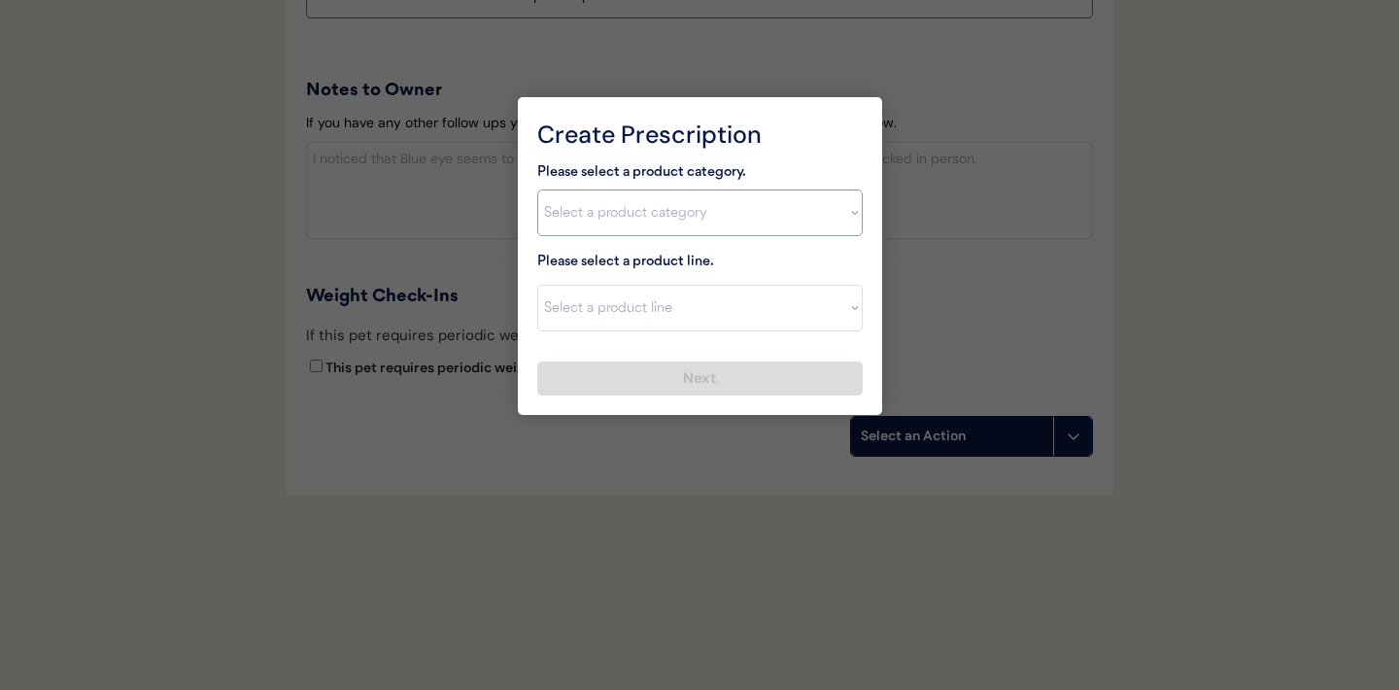
click at [841, 208] on select "Select a product category Allergies Antibiotics Anxiety Combo Parasite Preventi…" at bounding box center [699, 212] width 325 height 47
select select ""combo_parasite_prevention""
click at [841, 314] on select "Select a product line" at bounding box center [699, 308] width 325 height 47
click at [851, 201] on select "Select a product category Allergies Antibiotics Anxiety Combo Parasite Preventi…" at bounding box center [699, 212] width 325 height 47
click at [856, 313] on select "Select a product line Advantage Multi for Dogs Credelio Quattro NexGard Plus Ne…" at bounding box center [699, 308] width 325 height 47
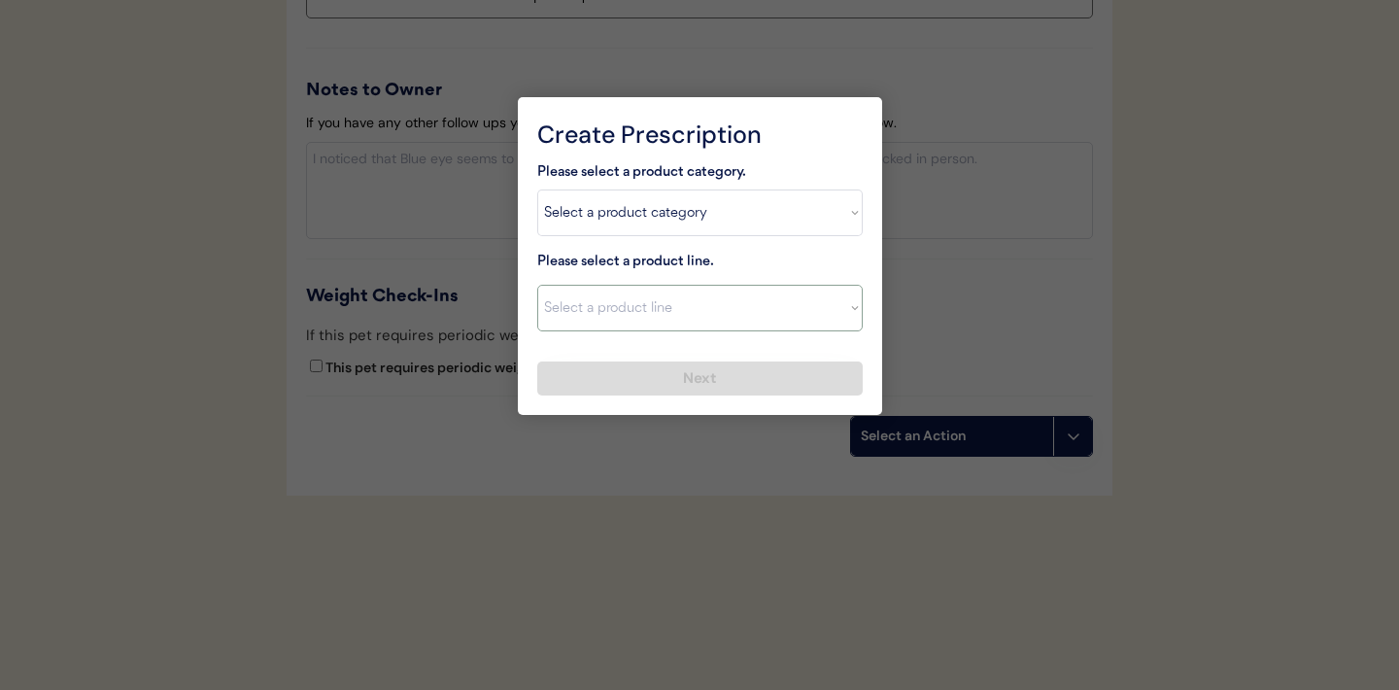
select select ""Simparica Trio""
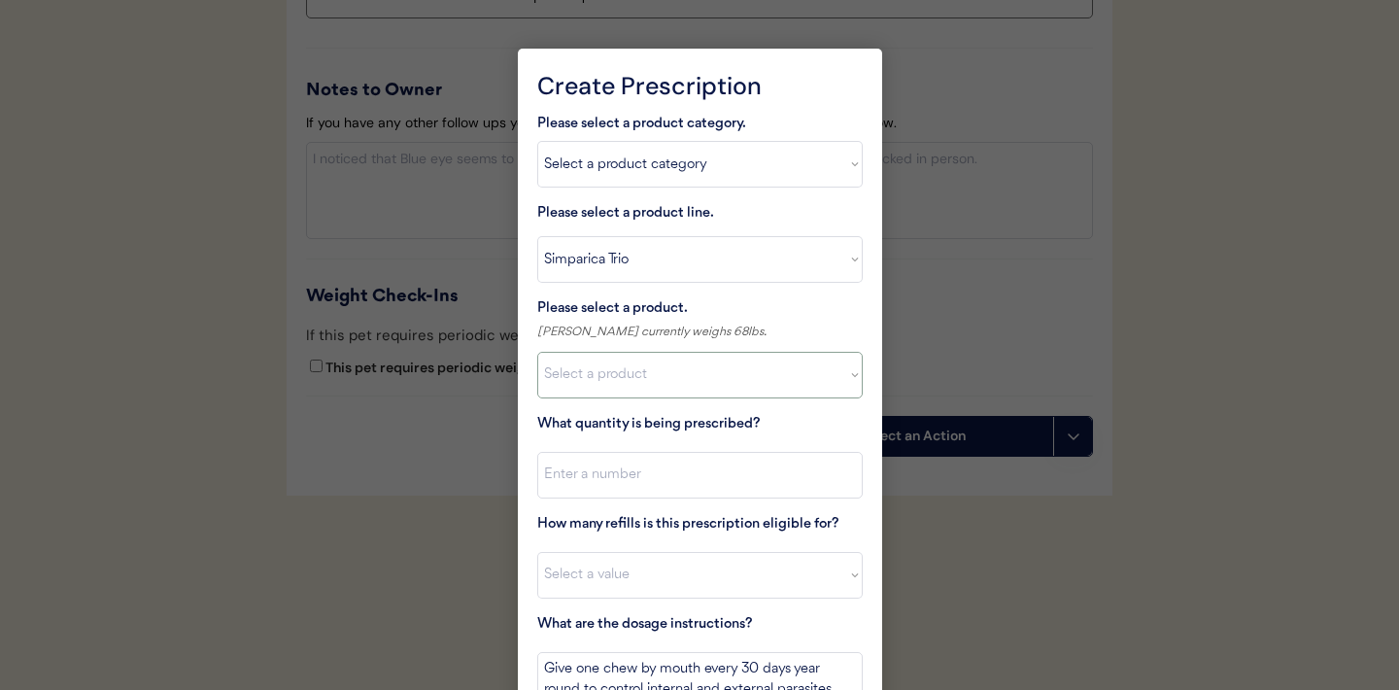
click at [841, 374] on select "Select a product Simparica Trio, 2.8 - 5.5lbs Simparica Trio, 5.6 - 11lbs Simpa…" at bounding box center [699, 375] width 325 height 47
select select ""1348695171700984260__LOOKUP__1704773707524x987977572973748600""
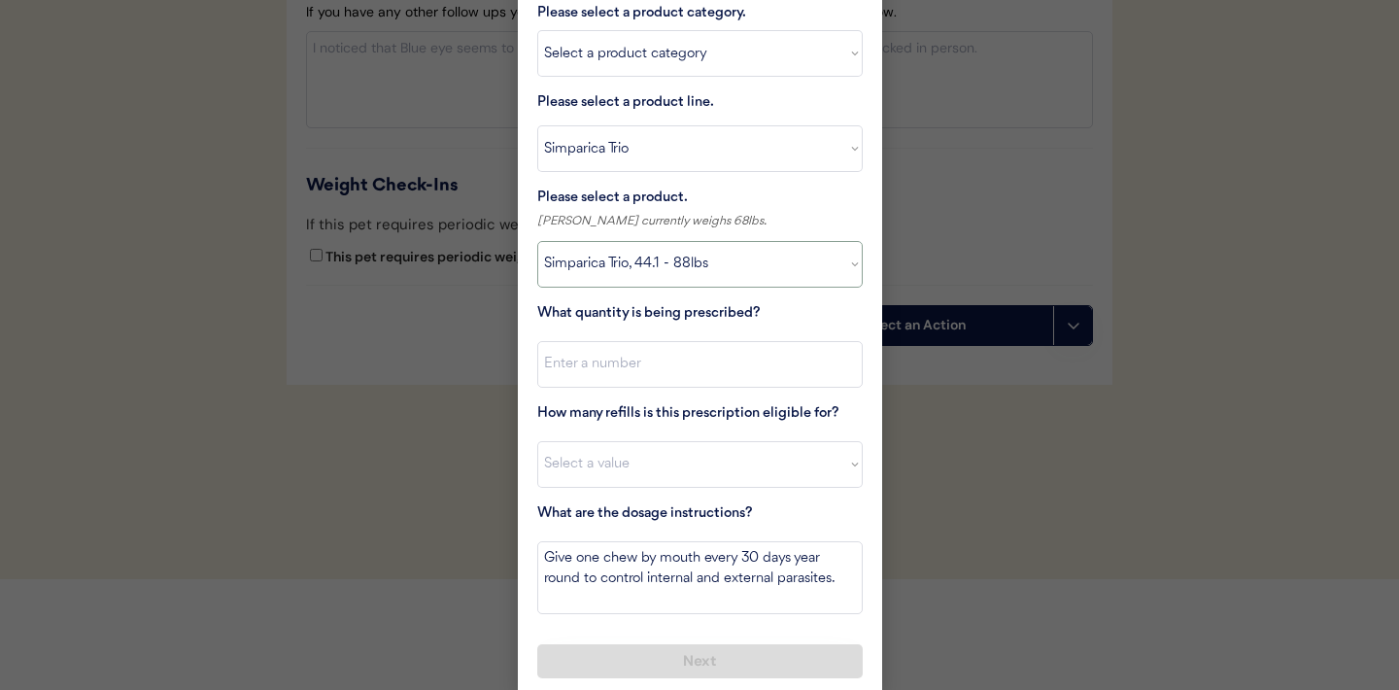
scroll to position [2358, 0]
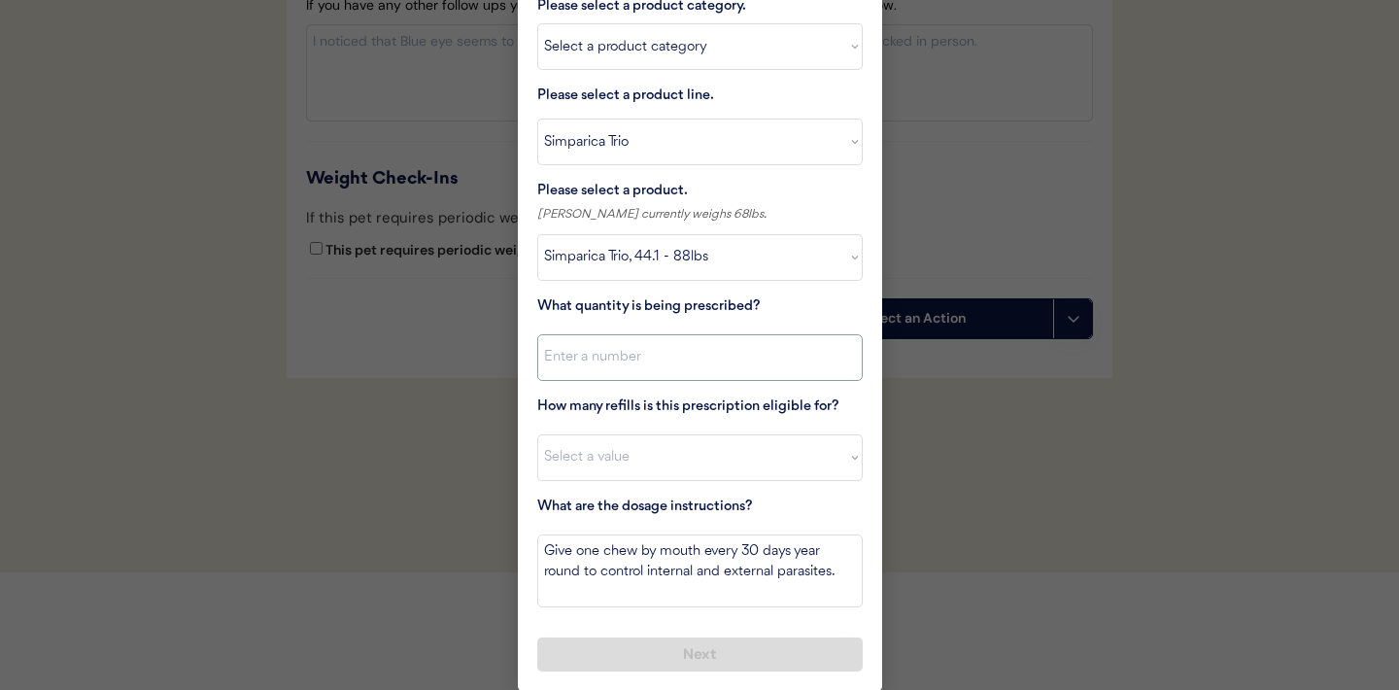
click at [686, 368] on input "input" at bounding box center [699, 357] width 325 height 47
type input "1"
click at [644, 450] on select "Select a value 0 1 2 3 4 5 6 7 8 9 10 11" at bounding box center [699, 457] width 325 height 47
select select "11"
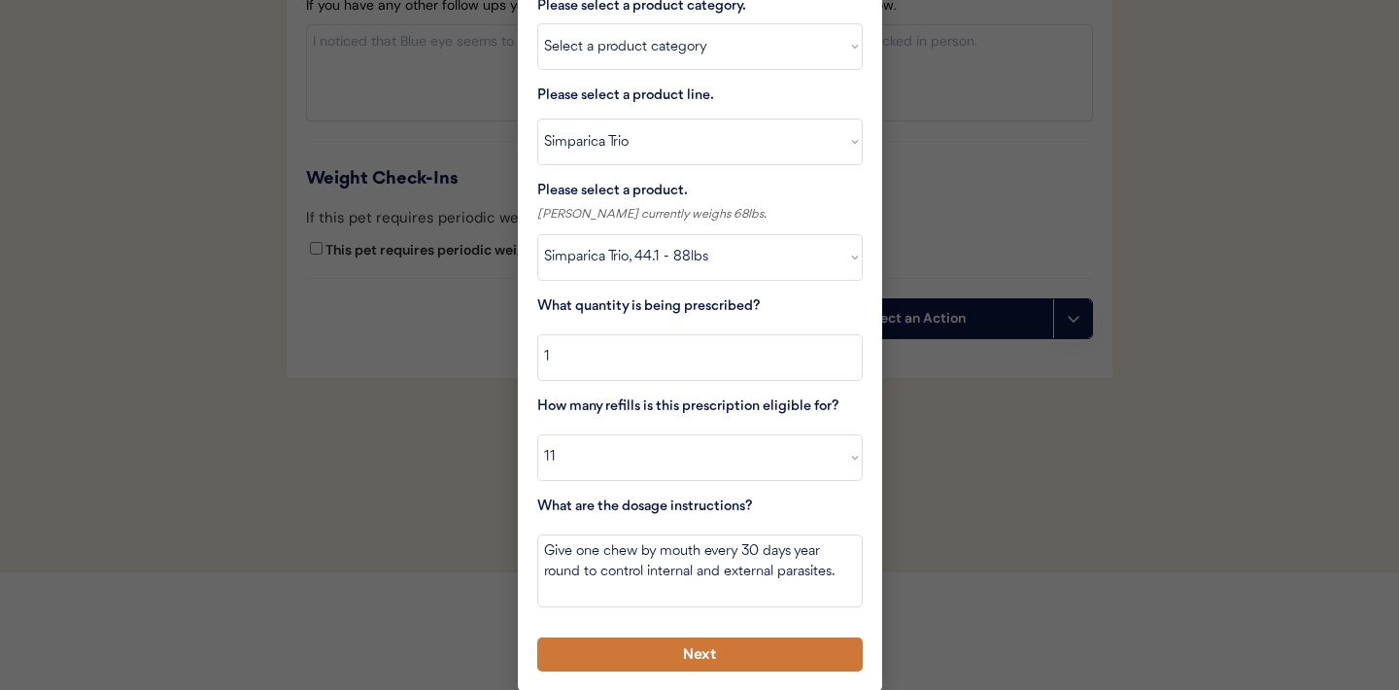
click at [662, 656] on button "Next" at bounding box center [699, 654] width 325 height 34
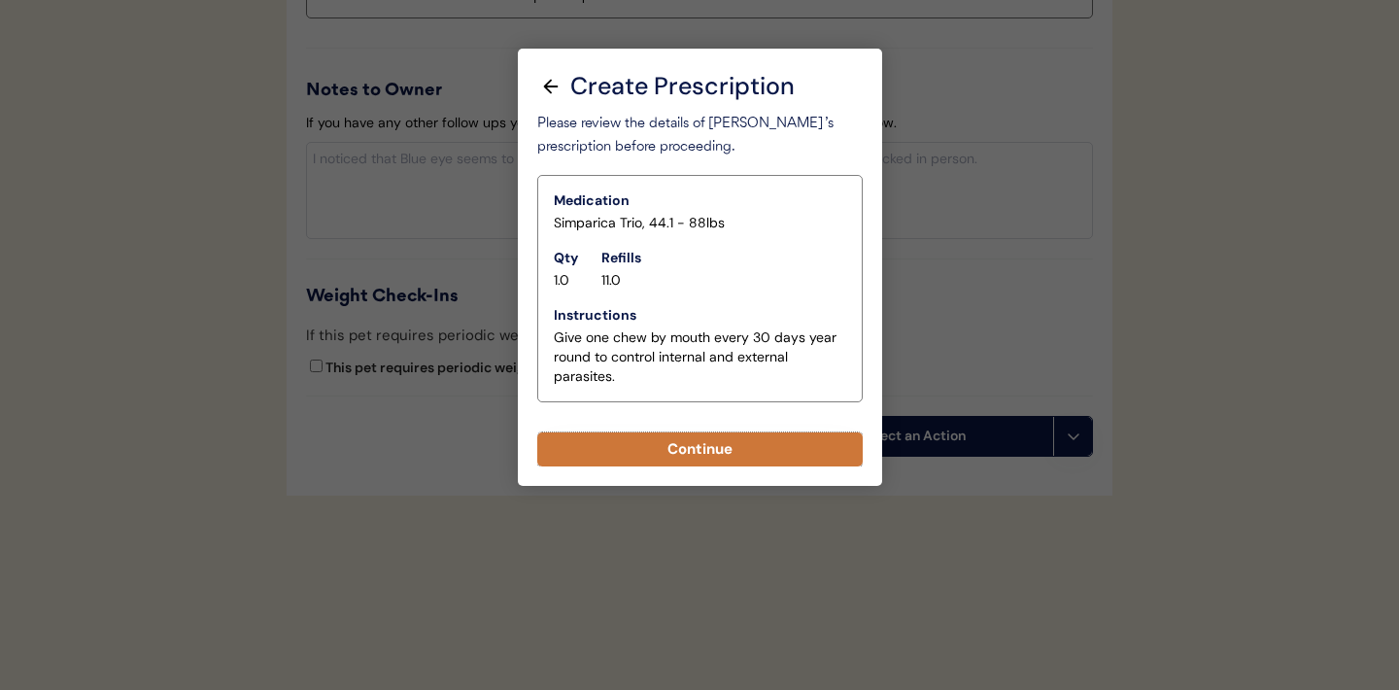
click at [718, 454] on button "Continue" at bounding box center [699, 449] width 325 height 34
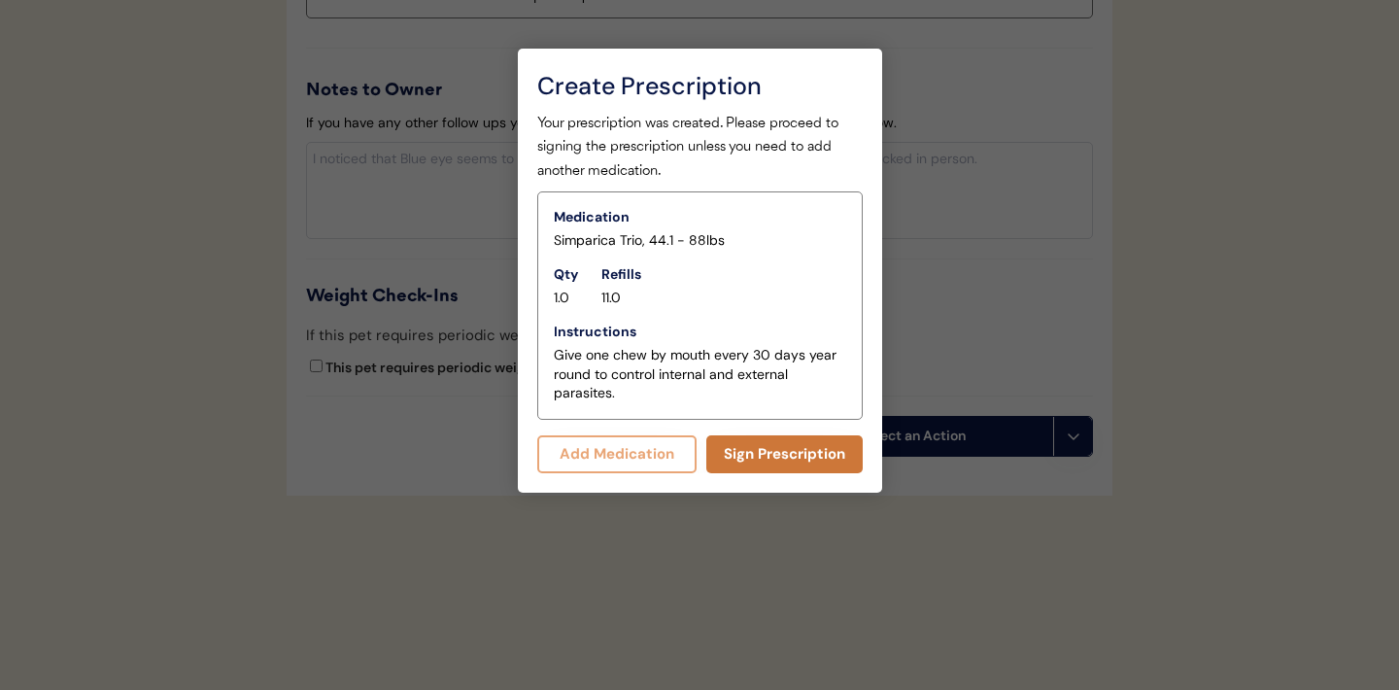
click at [750, 465] on button "Sign Prescription" at bounding box center [784, 454] width 156 height 38
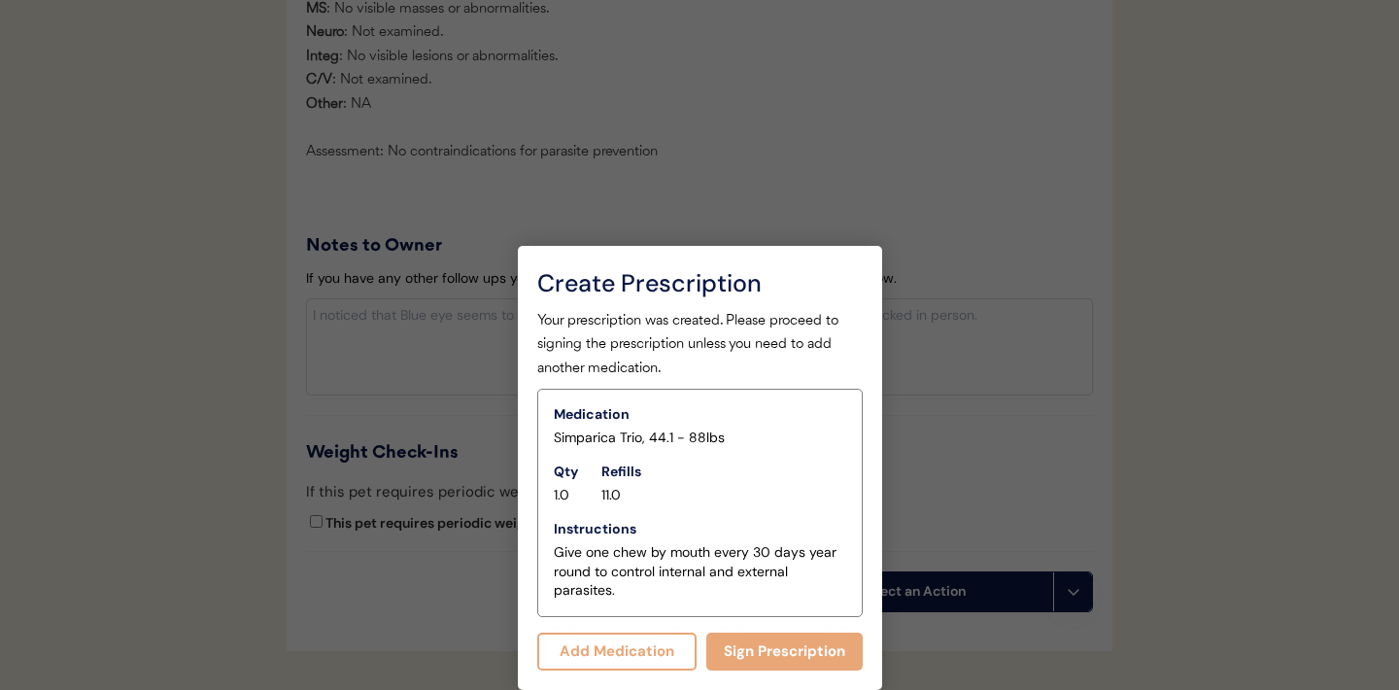
scroll to position [2223, 0]
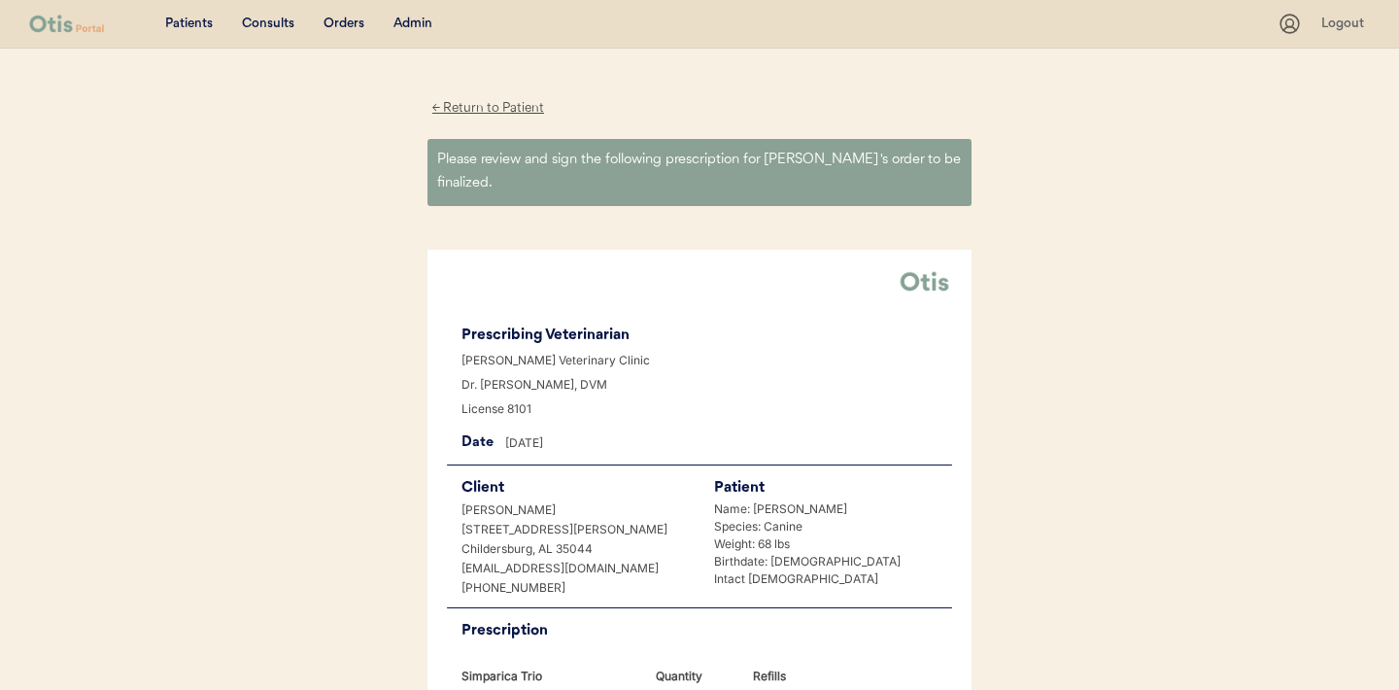
scroll to position [523, 0]
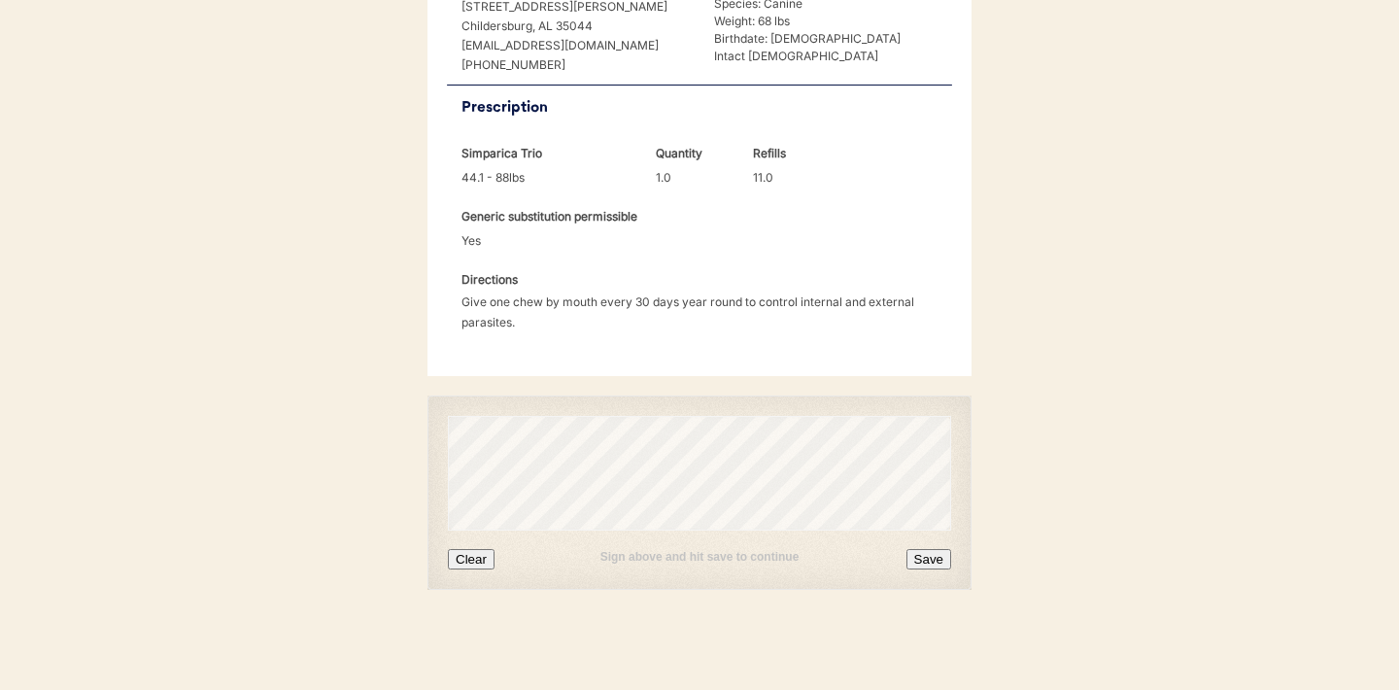
click at [476, 558] on button "Clear" at bounding box center [471, 559] width 47 height 20
click at [454, 585] on div "Sign above and hit save to continue Clear Save" at bounding box center [699, 492] width 544 height 194
click at [461, 563] on button "Clear" at bounding box center [471, 559] width 47 height 20
click at [923, 556] on button "Save" at bounding box center [928, 559] width 45 height 20
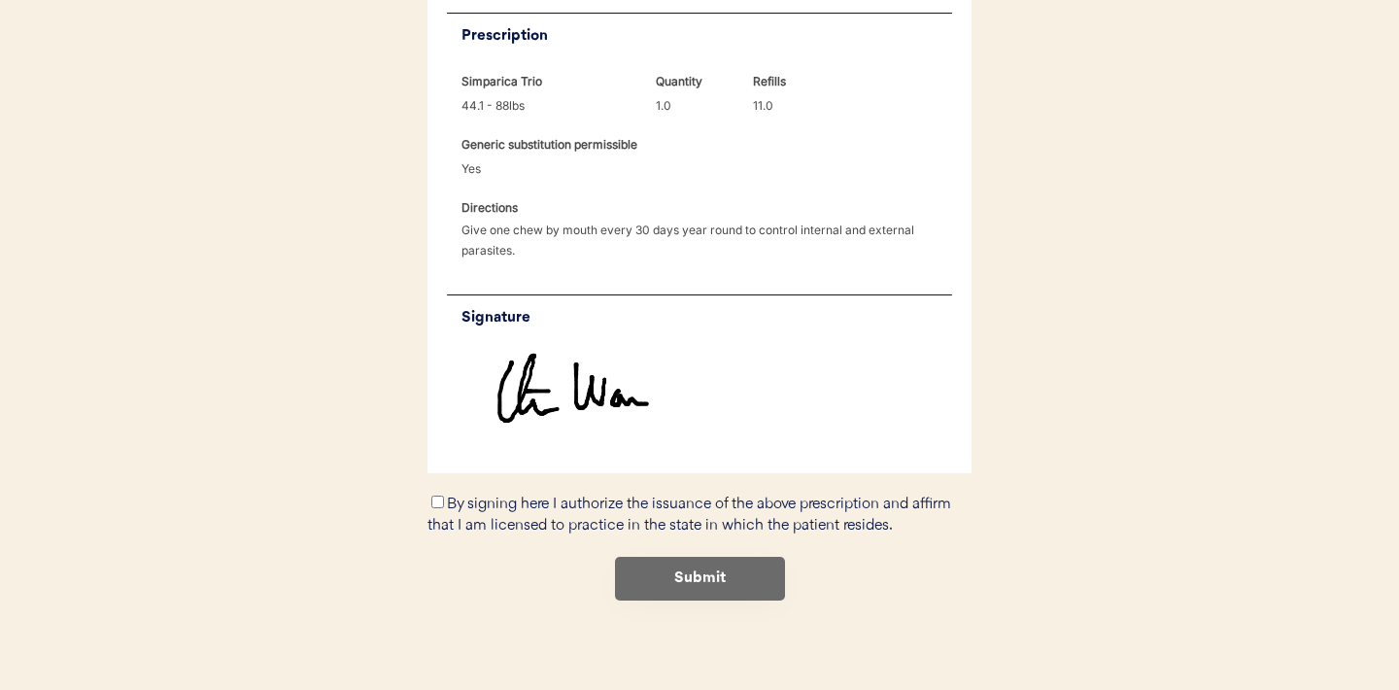
scroll to position [605, 0]
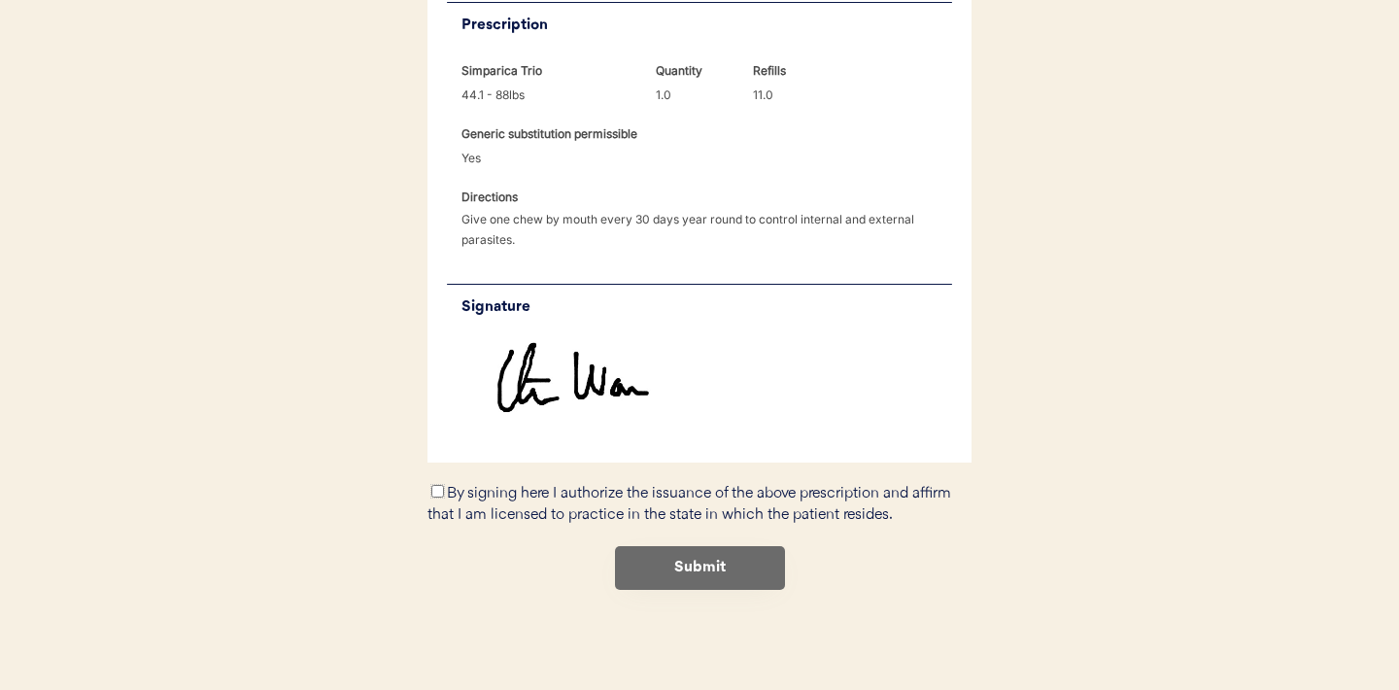
click at [438, 493] on input "By signing here I authorize the issuance of the above prescription and affirm t…" at bounding box center [437, 491] width 13 height 13
checkbox input "true"
click at [713, 570] on button "Submit" at bounding box center [700, 568] width 170 height 44
